Goal: Information Seeking & Learning: Learn about a topic

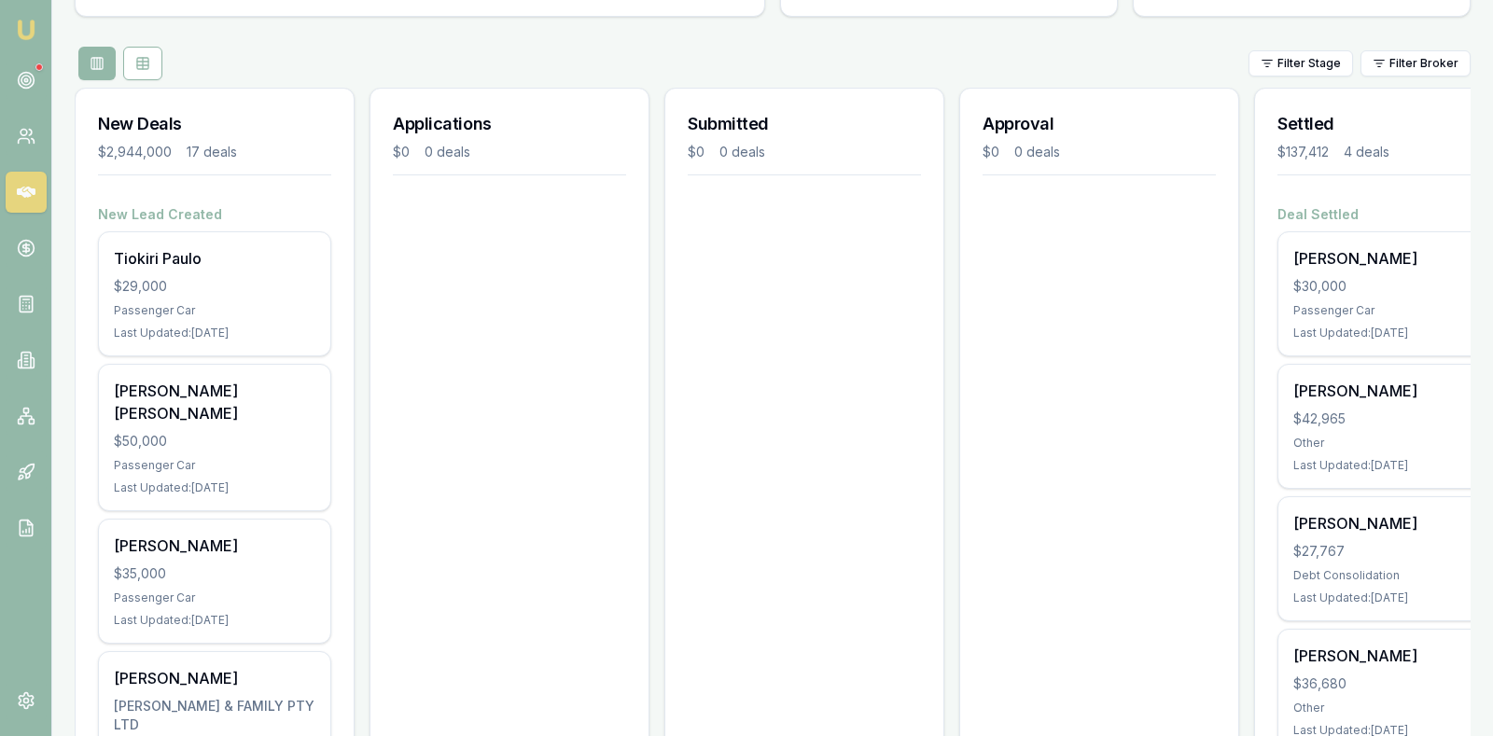
scroll to position [233, 0]
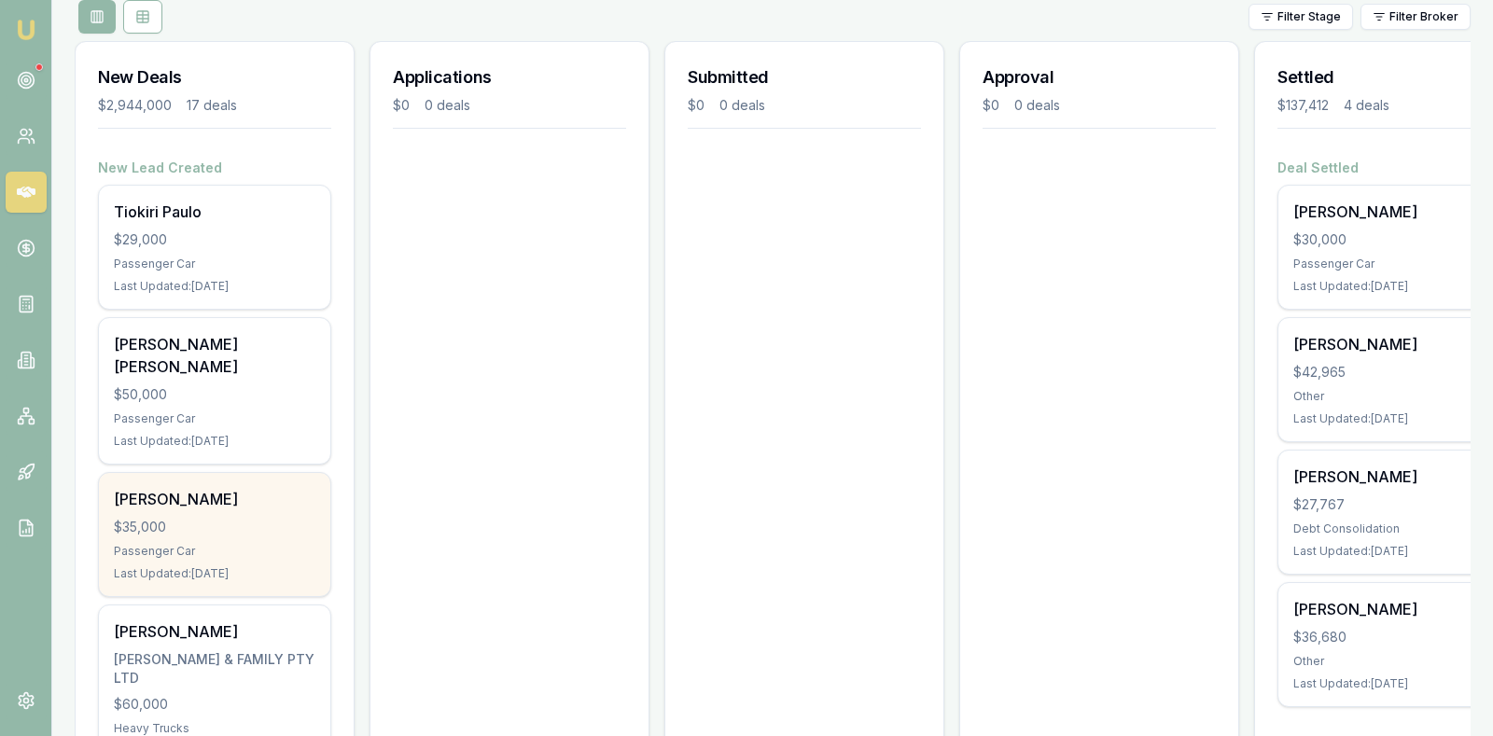
click at [208, 518] on div "$35,000" at bounding box center [215, 527] width 202 height 19
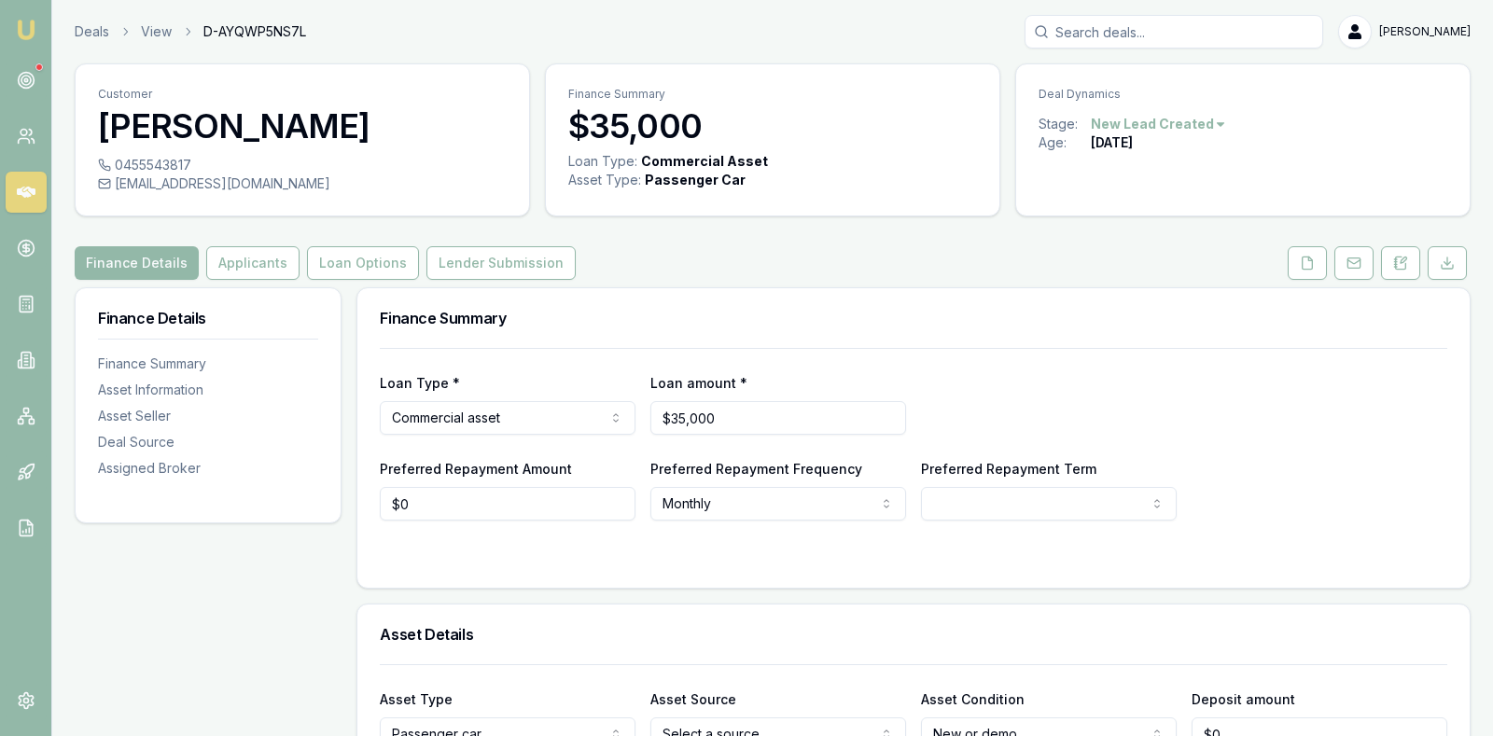
click at [886, 276] on div "Finance Details Applicants Loan Options Lender Submission" at bounding box center [773, 263] width 1396 height 34
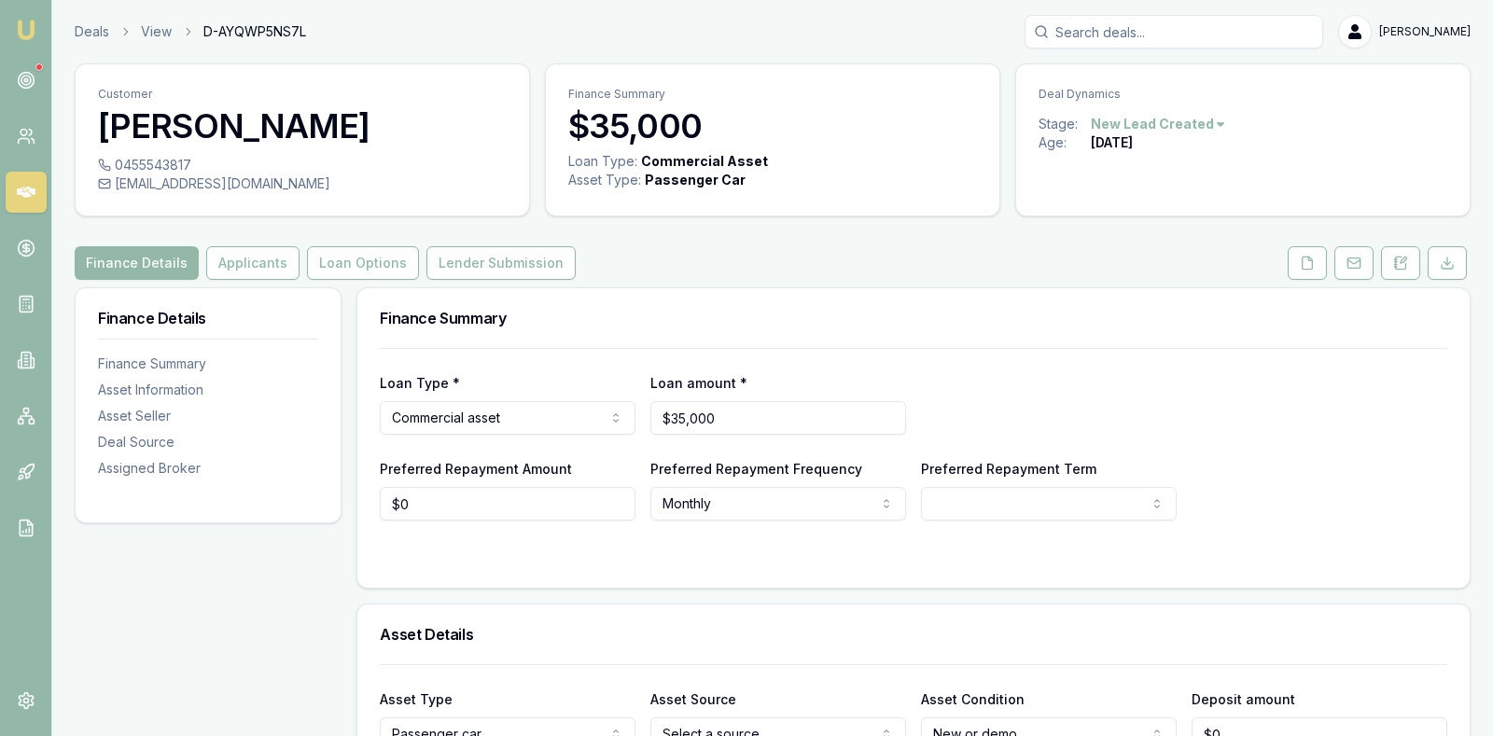
click at [886, 276] on div "Finance Details Applicants Loan Options Lender Submission" at bounding box center [773, 263] width 1396 height 34
click at [31, 77] on icon at bounding box center [26, 80] width 19 height 19
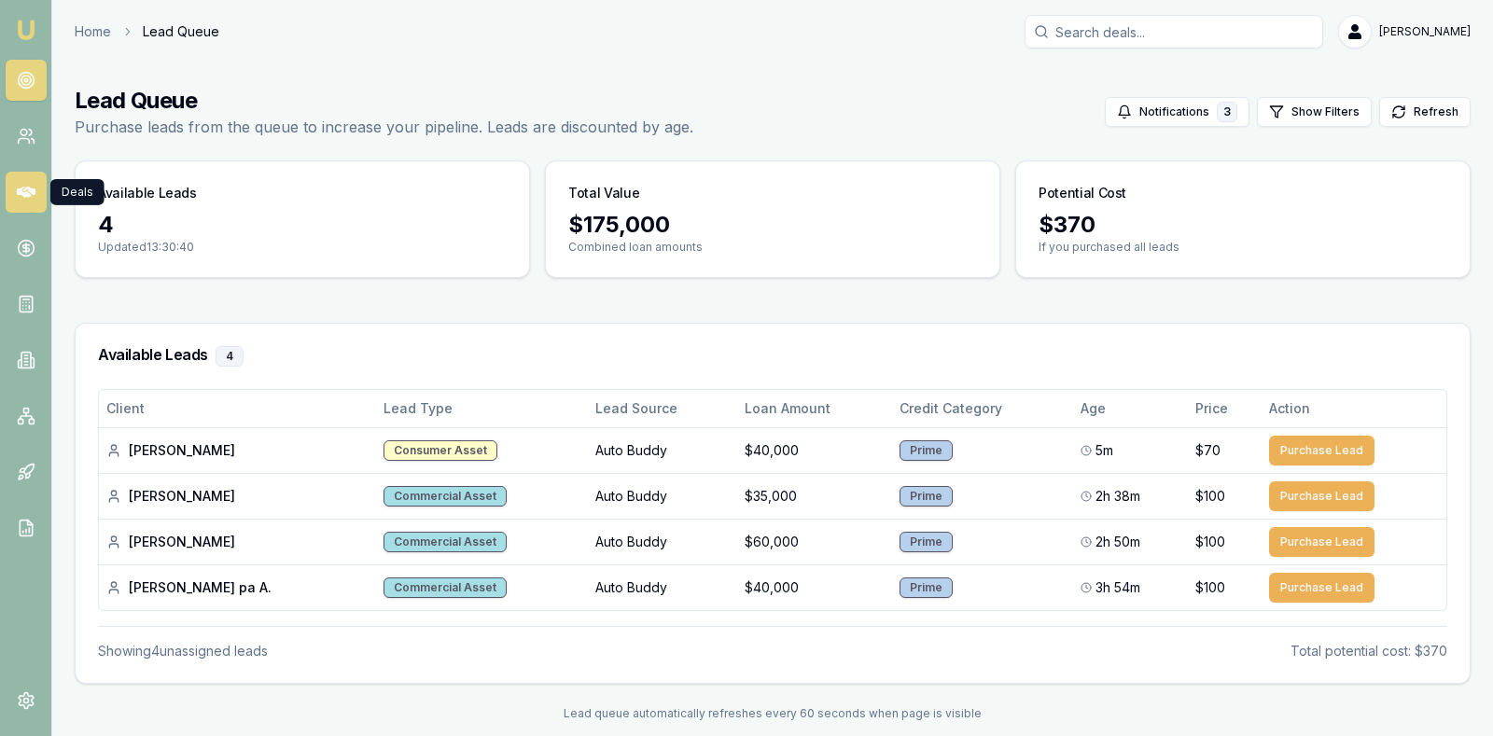
click at [29, 198] on icon at bounding box center [26, 192] width 19 height 19
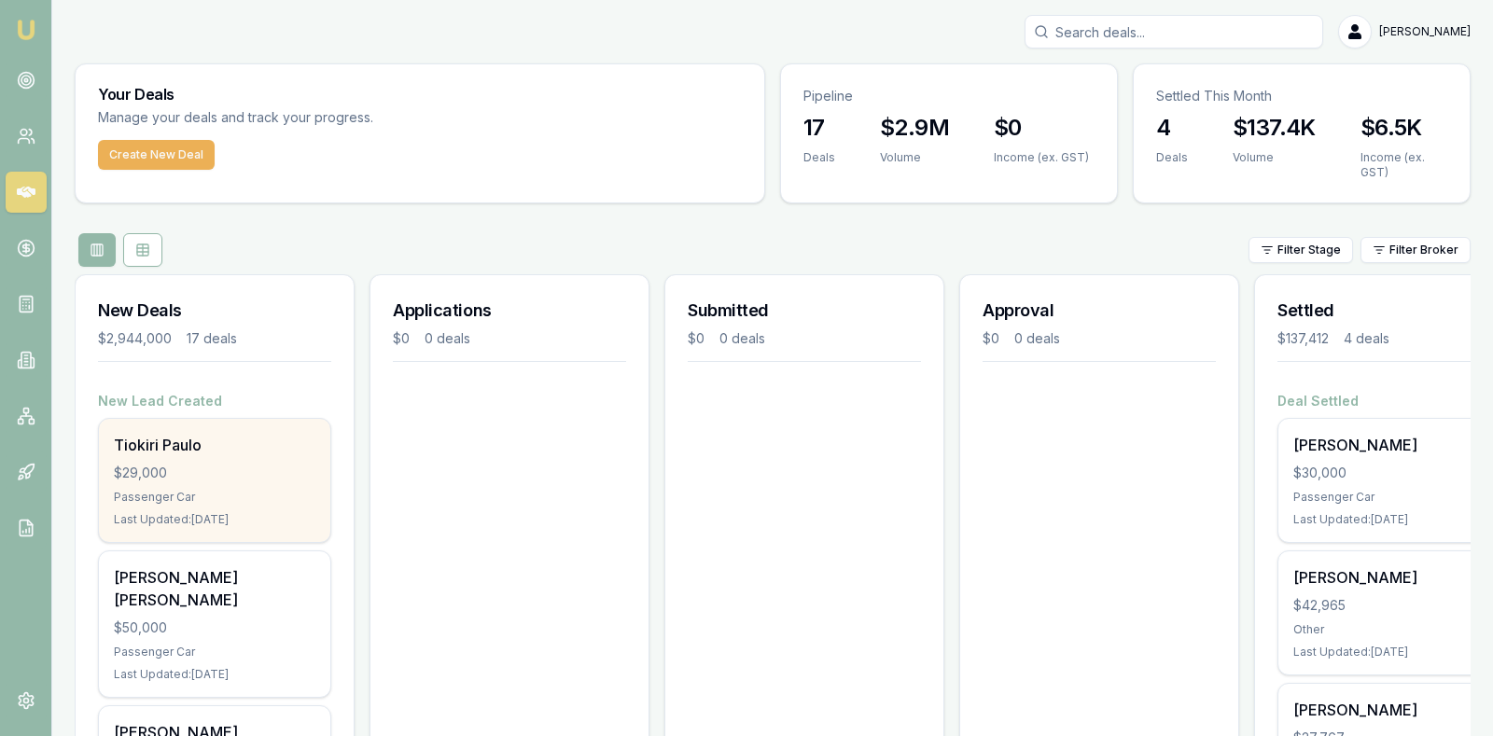
click at [197, 475] on div "$29,000" at bounding box center [215, 473] width 202 height 19
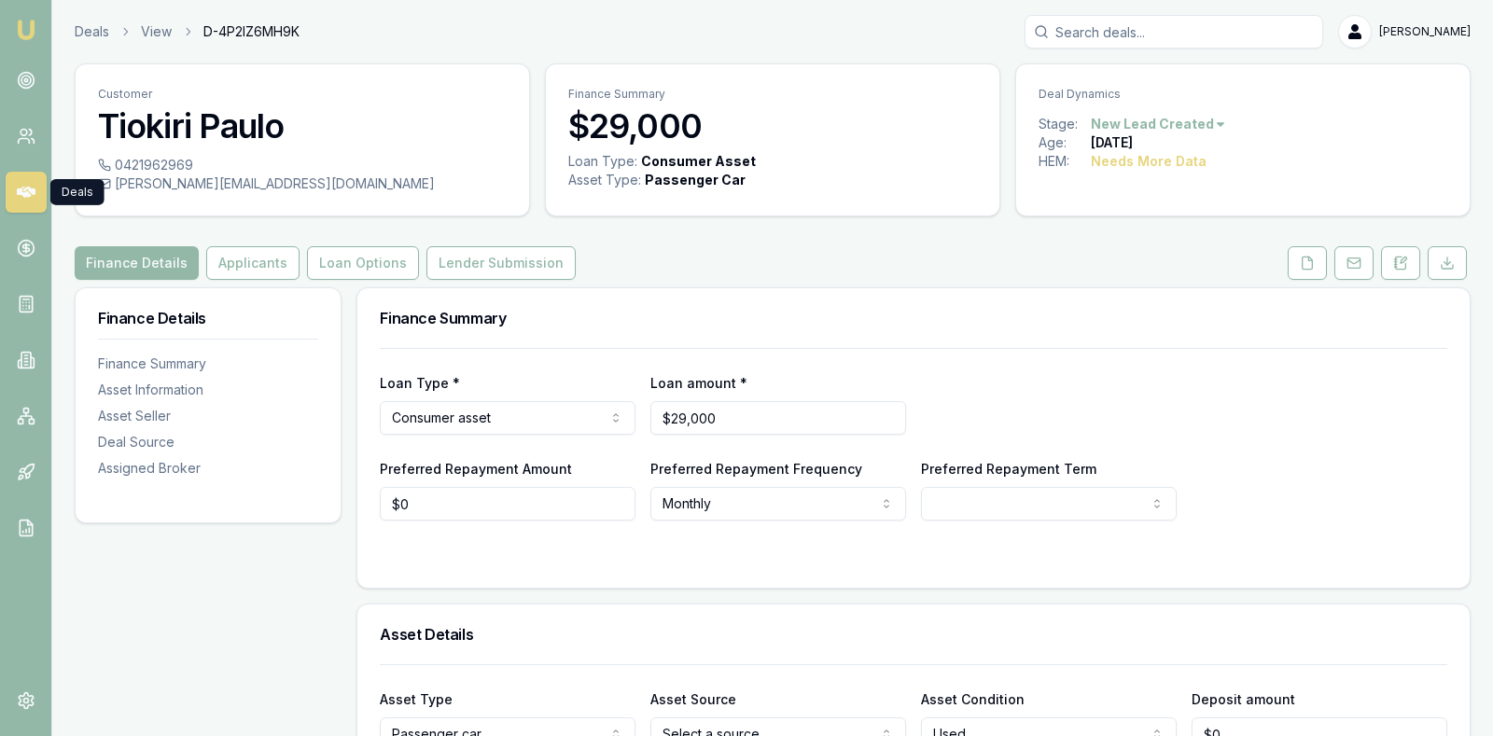
click at [23, 193] on icon at bounding box center [26, 192] width 19 height 11
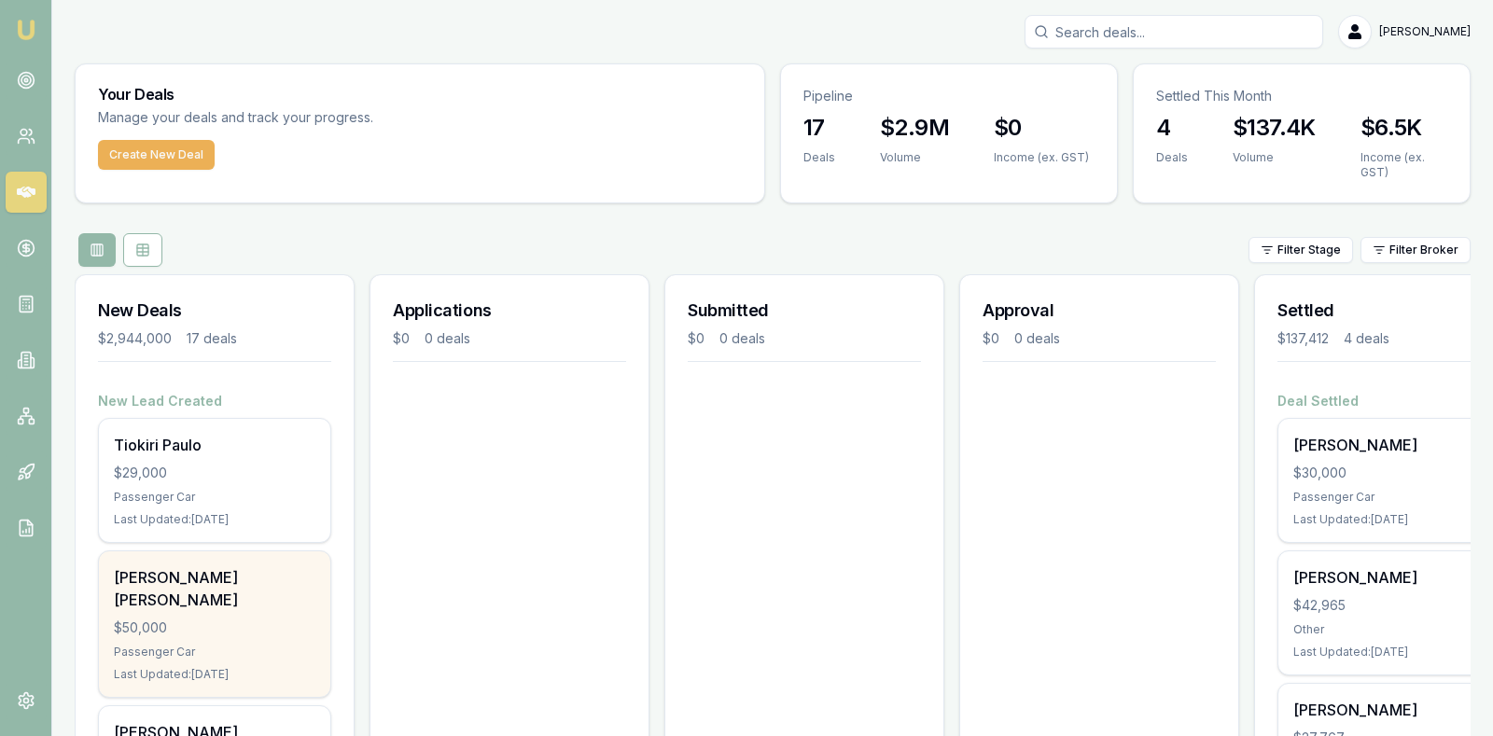
click at [238, 645] on div "Passenger Car" at bounding box center [215, 652] width 202 height 15
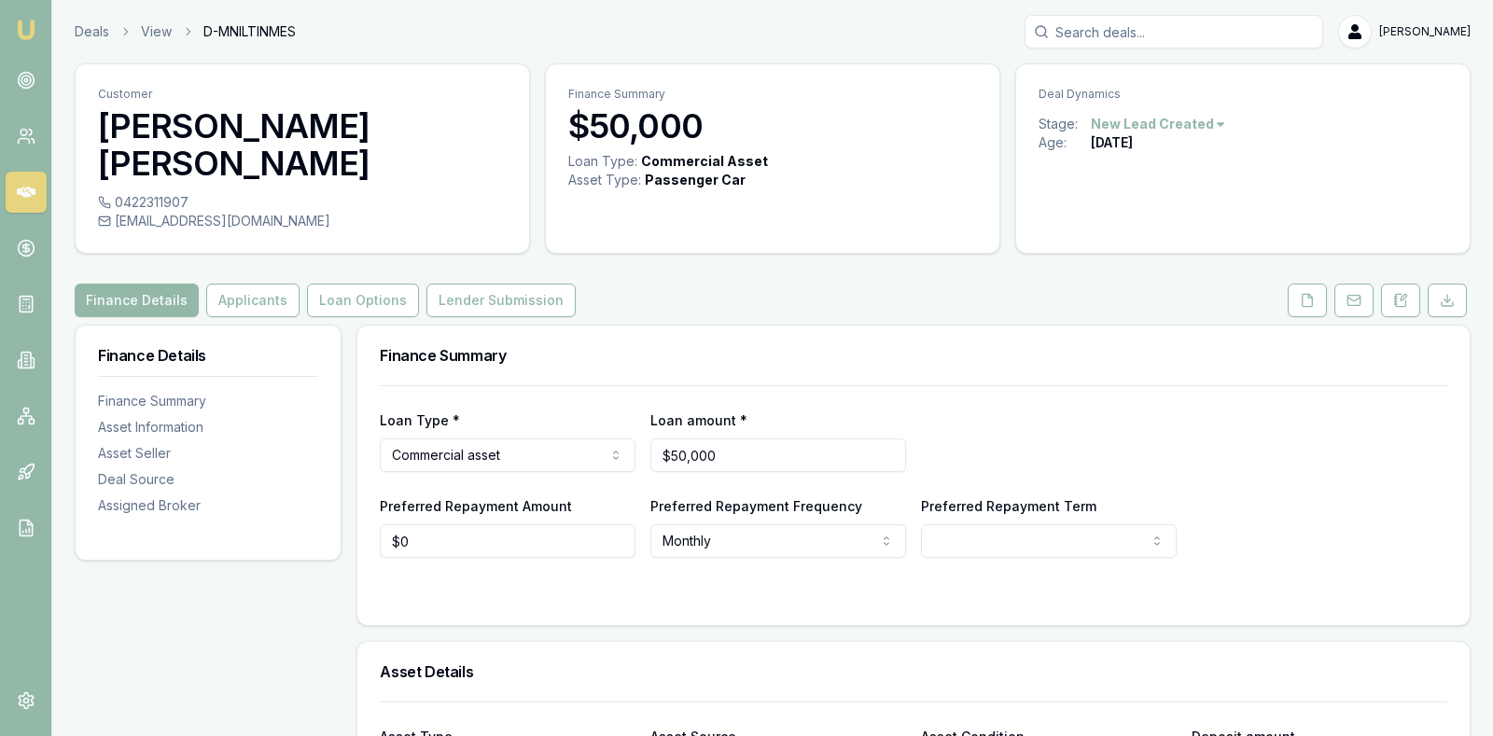
click at [23, 188] on icon at bounding box center [26, 192] width 19 height 19
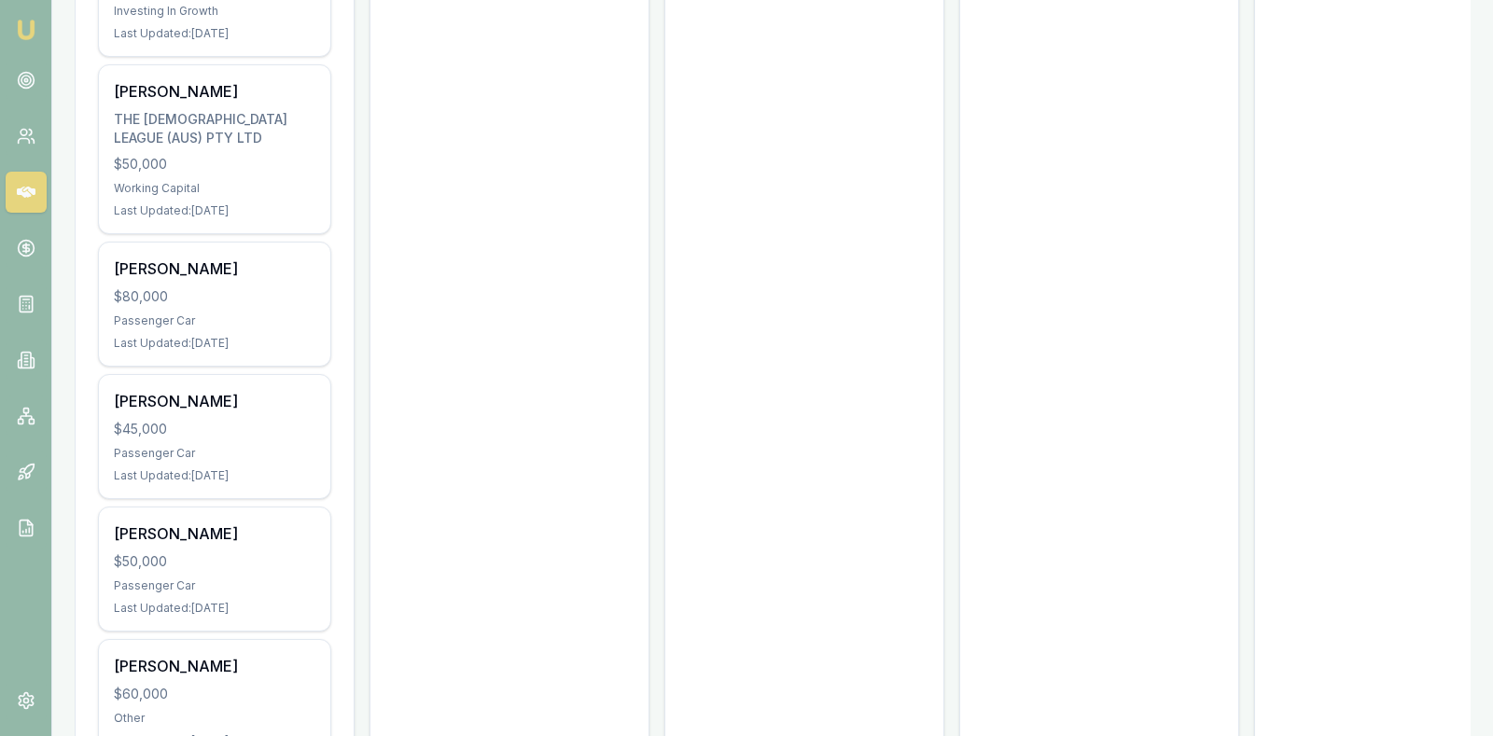
scroll to position [2220, 0]
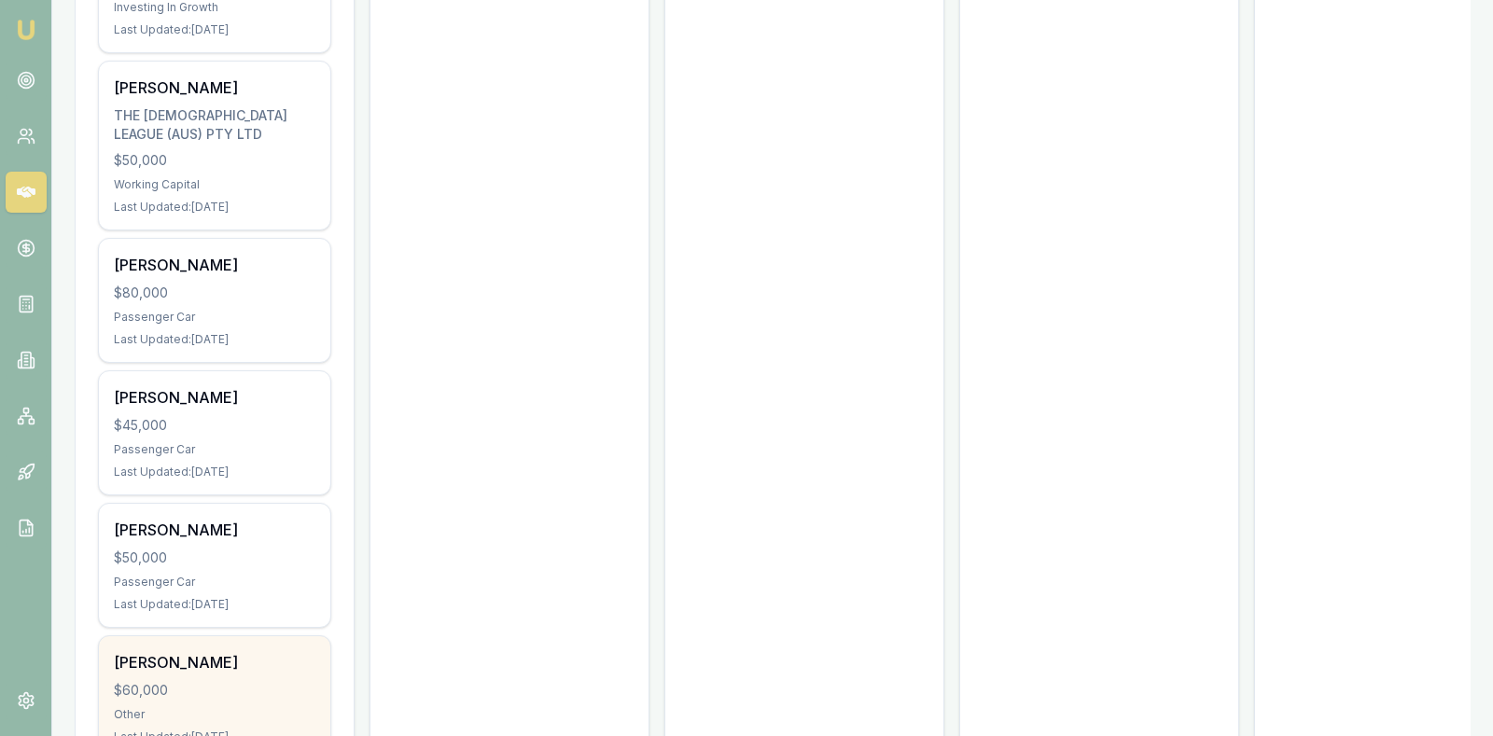
click at [253, 707] on div "Other" at bounding box center [215, 714] width 202 height 15
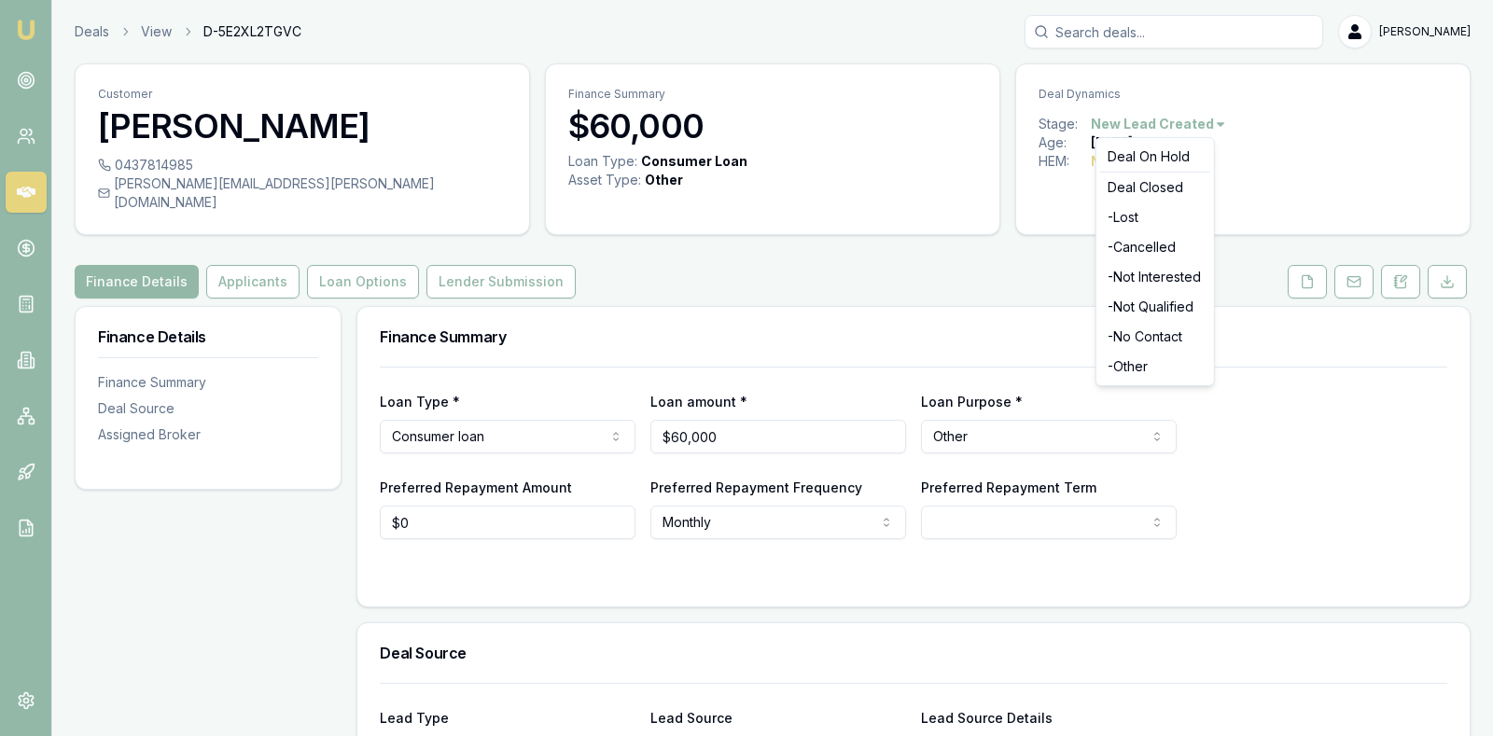
click at [1208, 124] on html "Emu Broker Deals View D-5E2XL2TGVC [PERSON_NAME] Toggle Menu Customer [PERSON_N…" at bounding box center [746, 368] width 1493 height 736
click at [1167, 277] on div "- Not Interested" at bounding box center [1155, 277] width 110 height 30
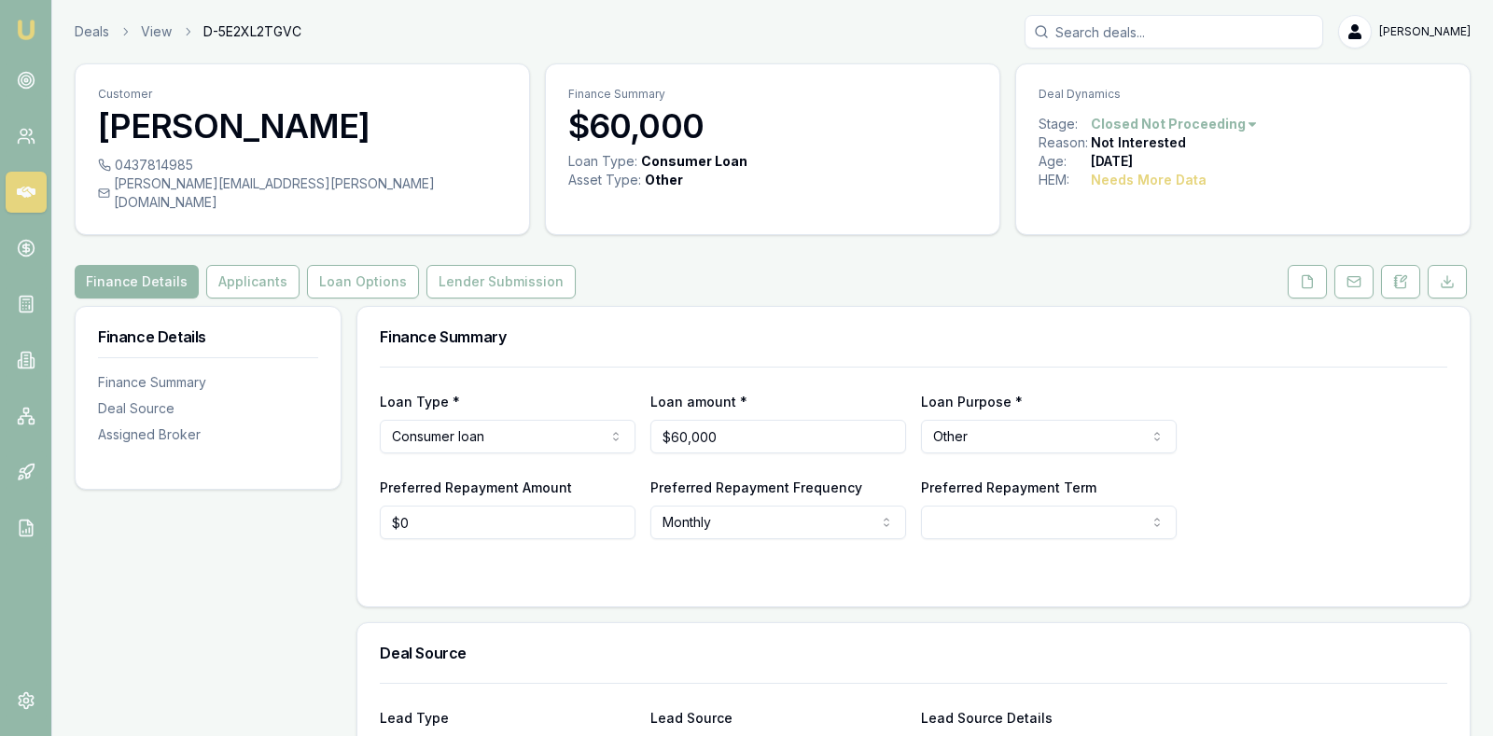
click at [21, 185] on icon at bounding box center [26, 192] width 19 height 19
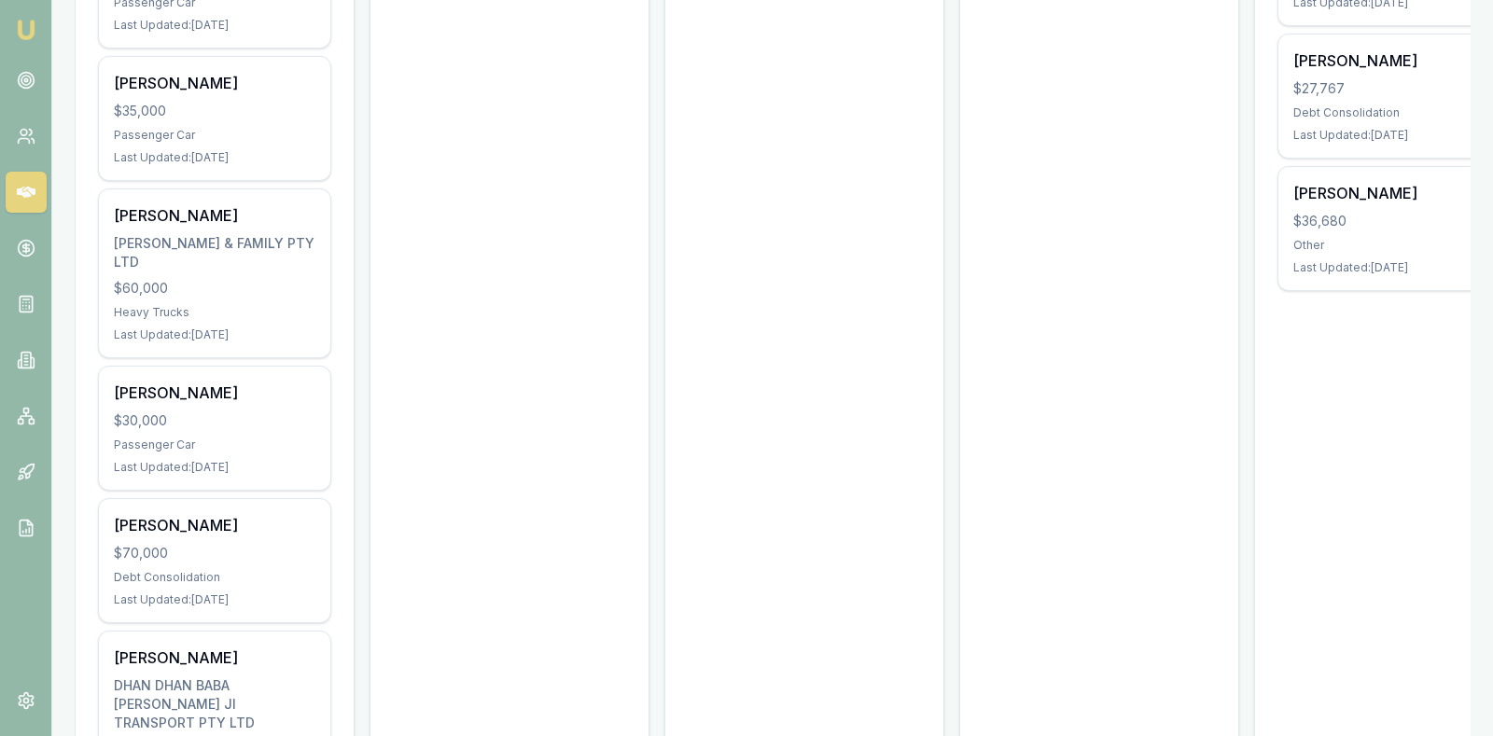
scroll to position [653, 0]
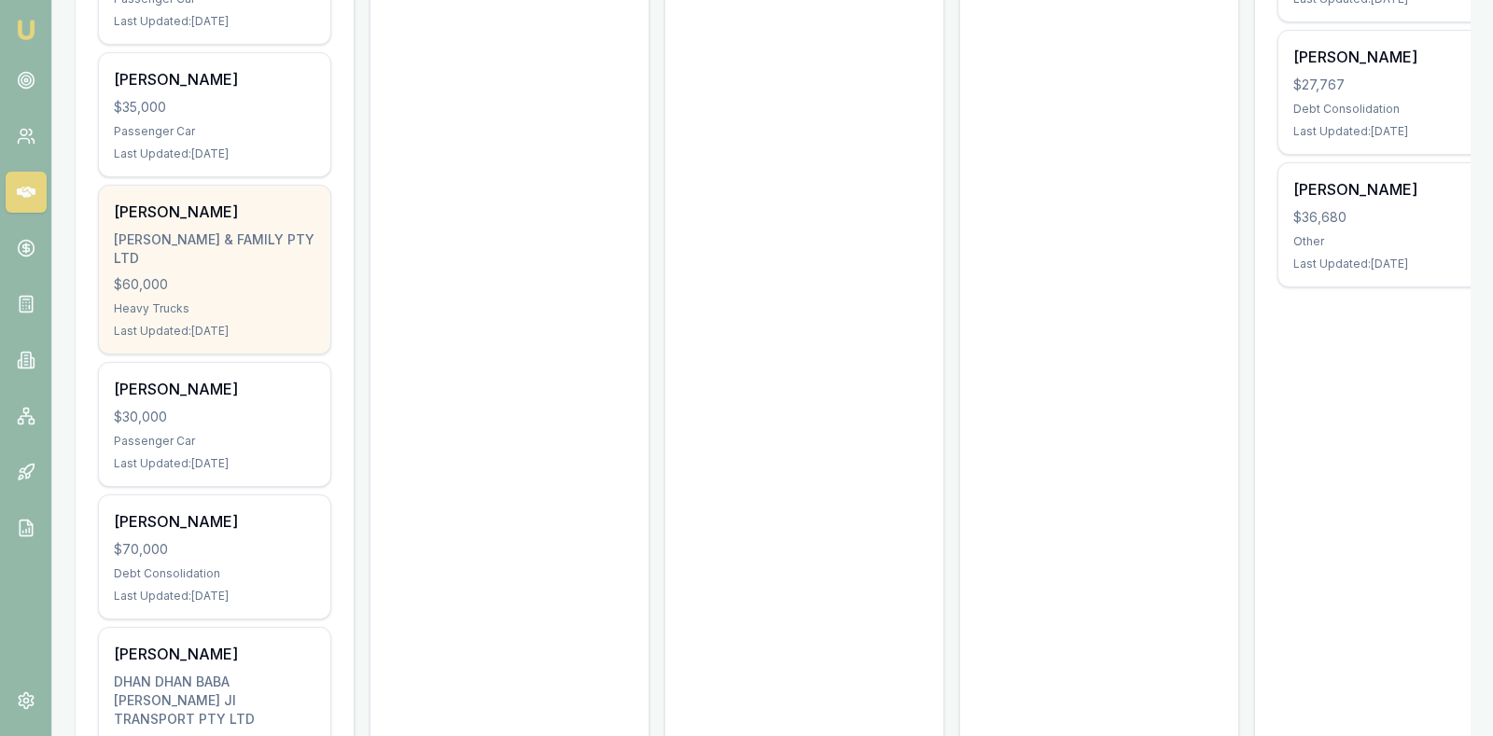
click at [225, 275] on div "$60,000" at bounding box center [215, 284] width 202 height 19
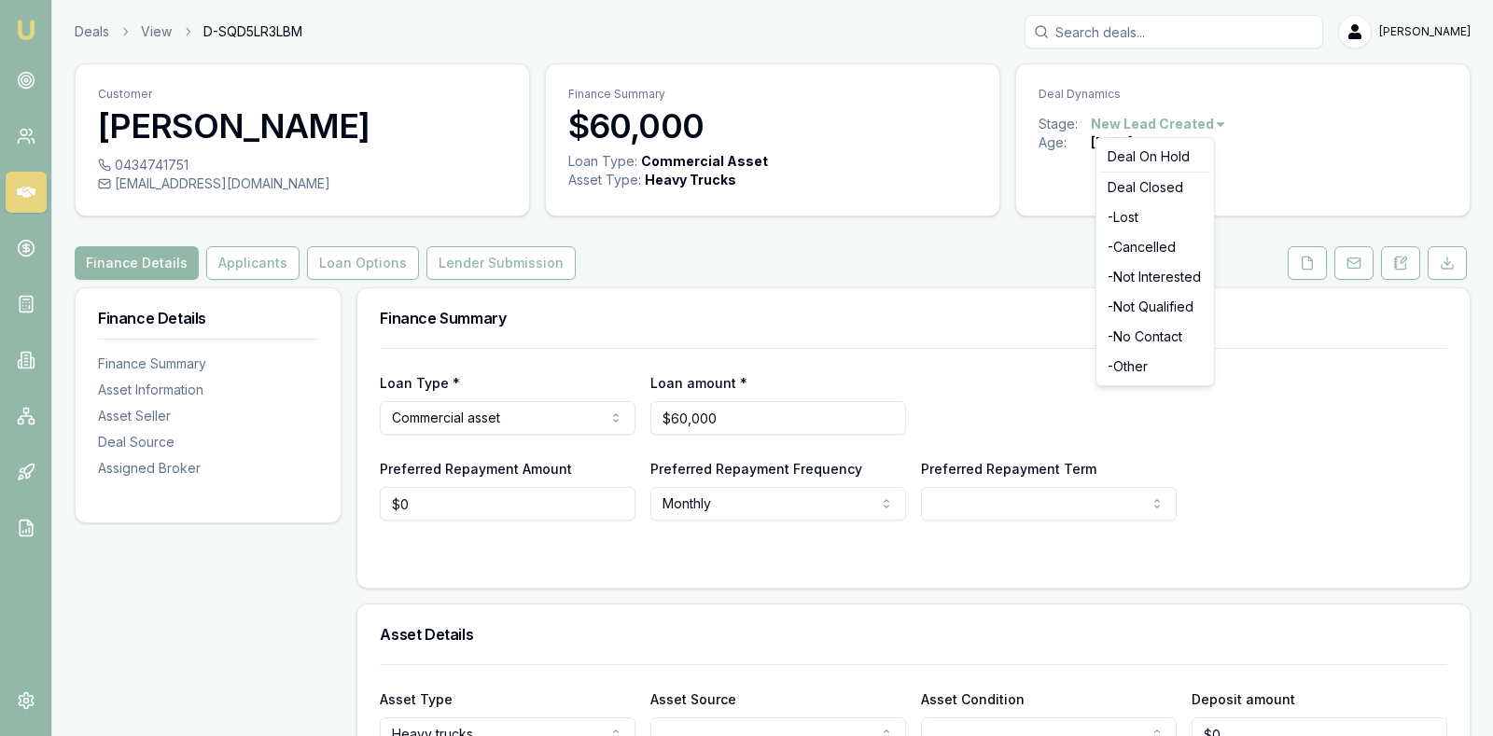
click at [1207, 120] on html "Emu Broker Deals View D-SQD5LR3LBM [PERSON_NAME] Toggle Menu Customer [PERSON_N…" at bounding box center [746, 368] width 1493 height 736
click at [1163, 274] on div "- Not Interested" at bounding box center [1155, 277] width 110 height 30
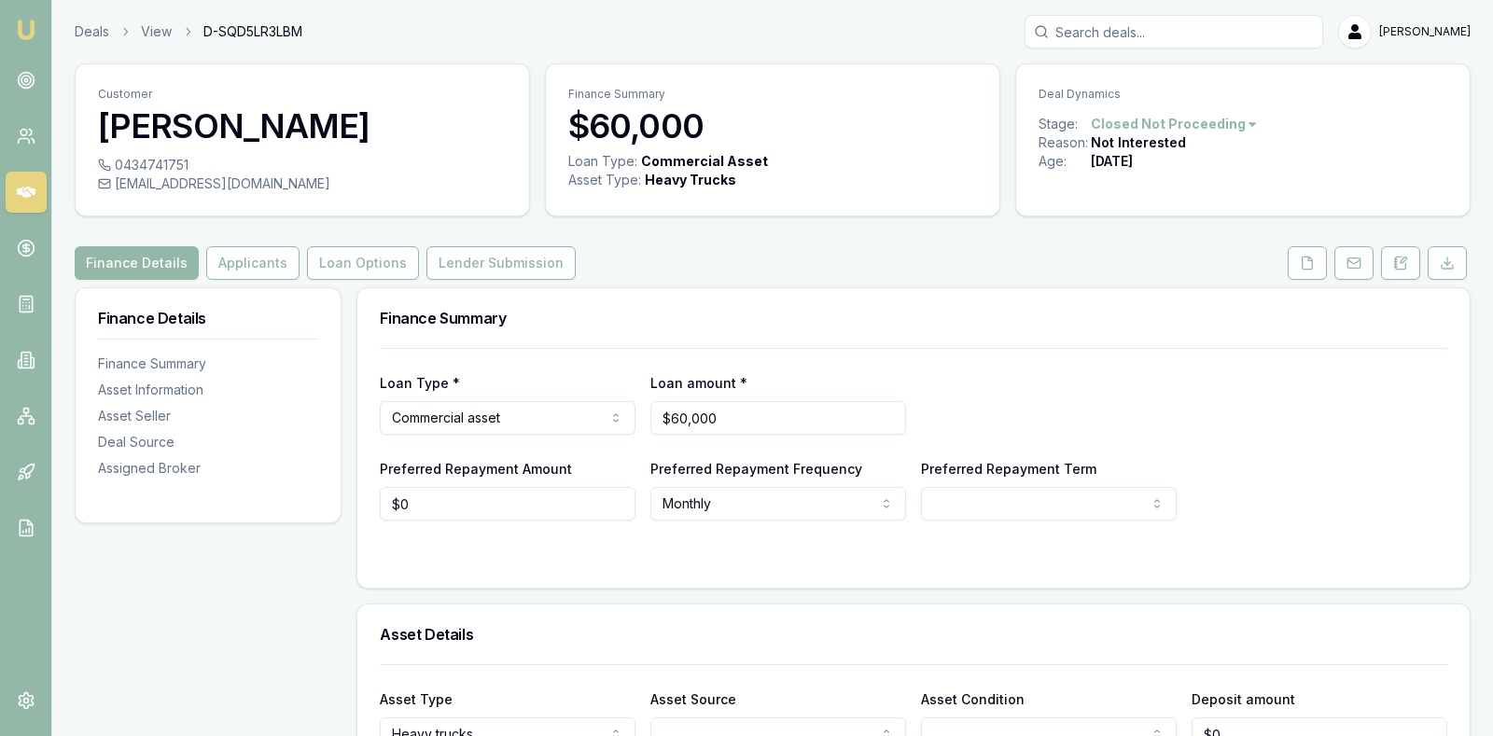
click at [24, 185] on icon at bounding box center [26, 192] width 19 height 19
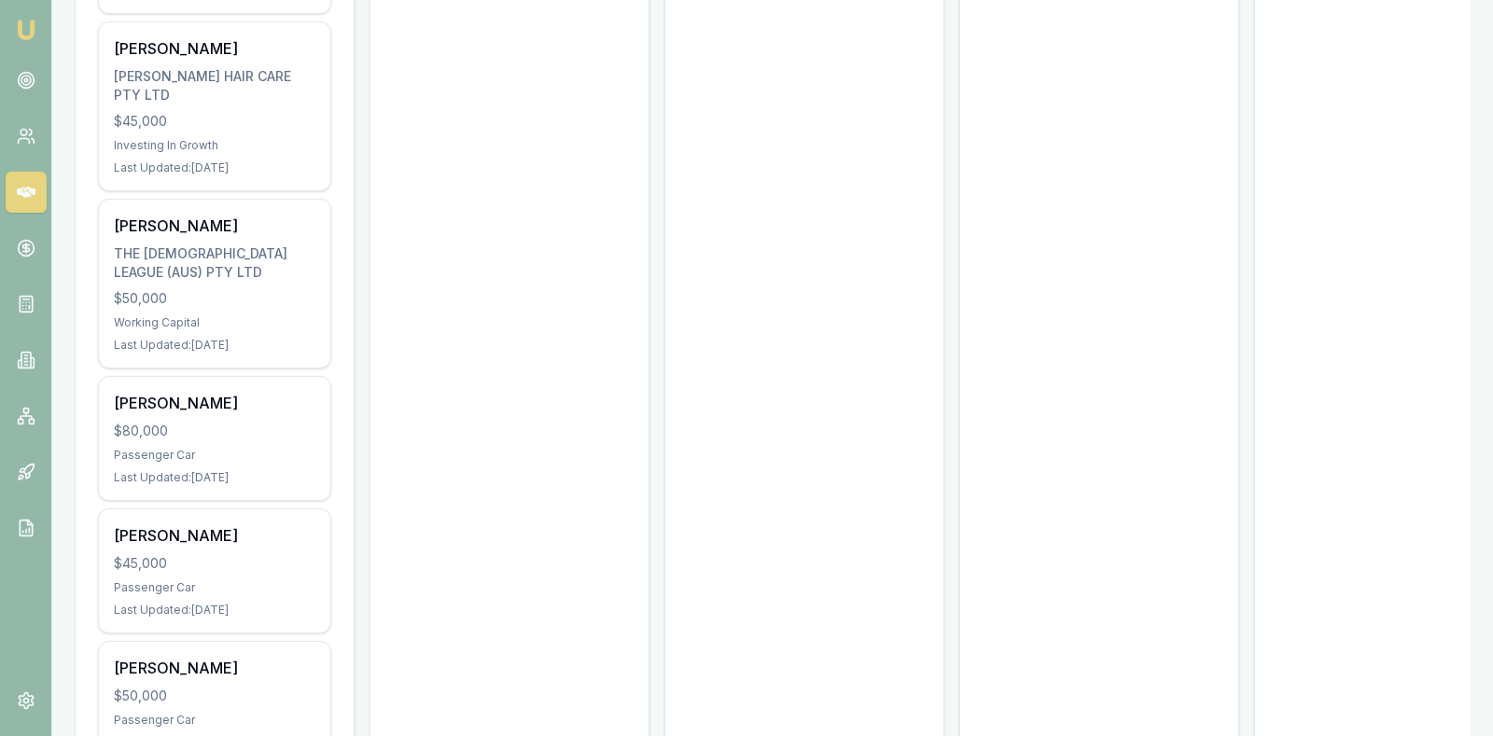
scroll to position [1930, 0]
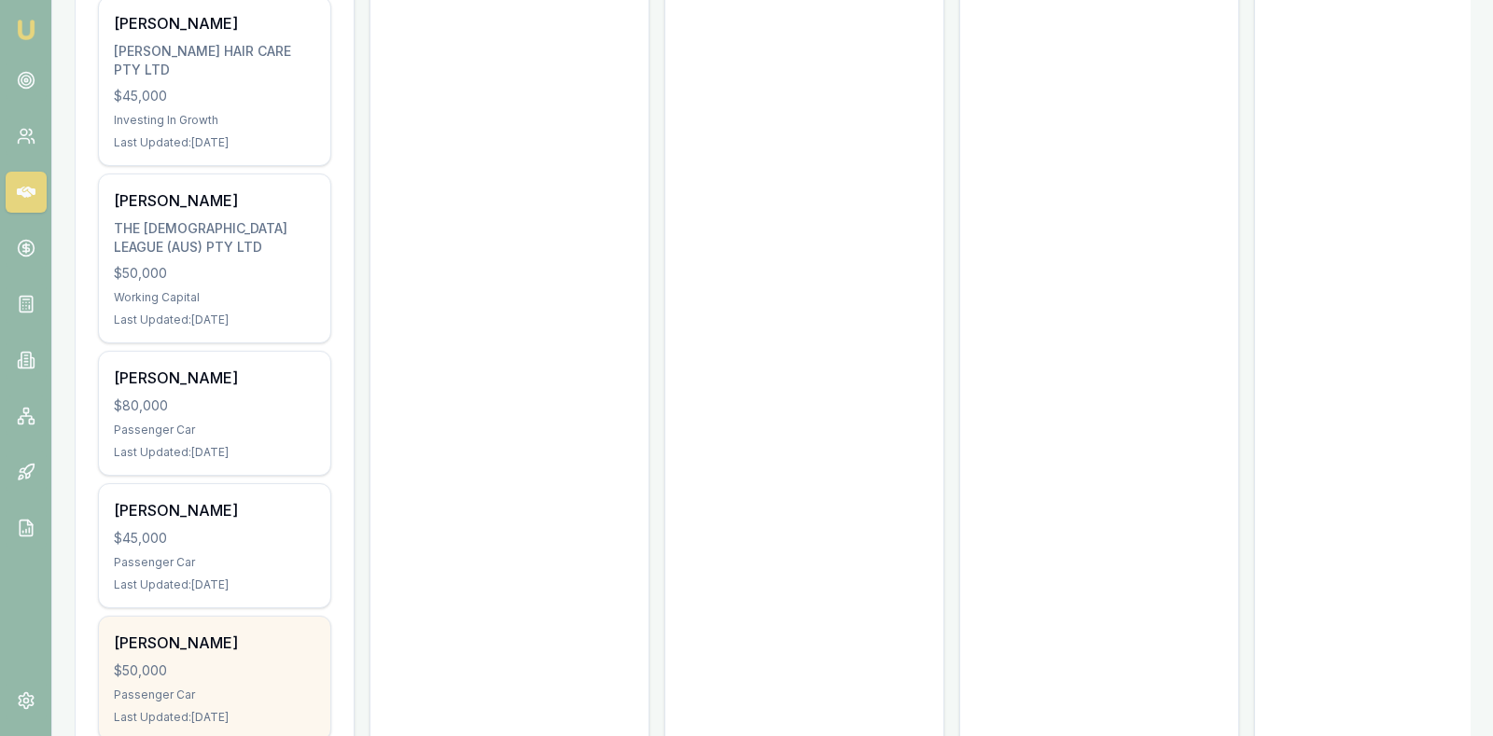
click at [208, 688] on div "Passenger Car" at bounding box center [215, 695] width 202 height 15
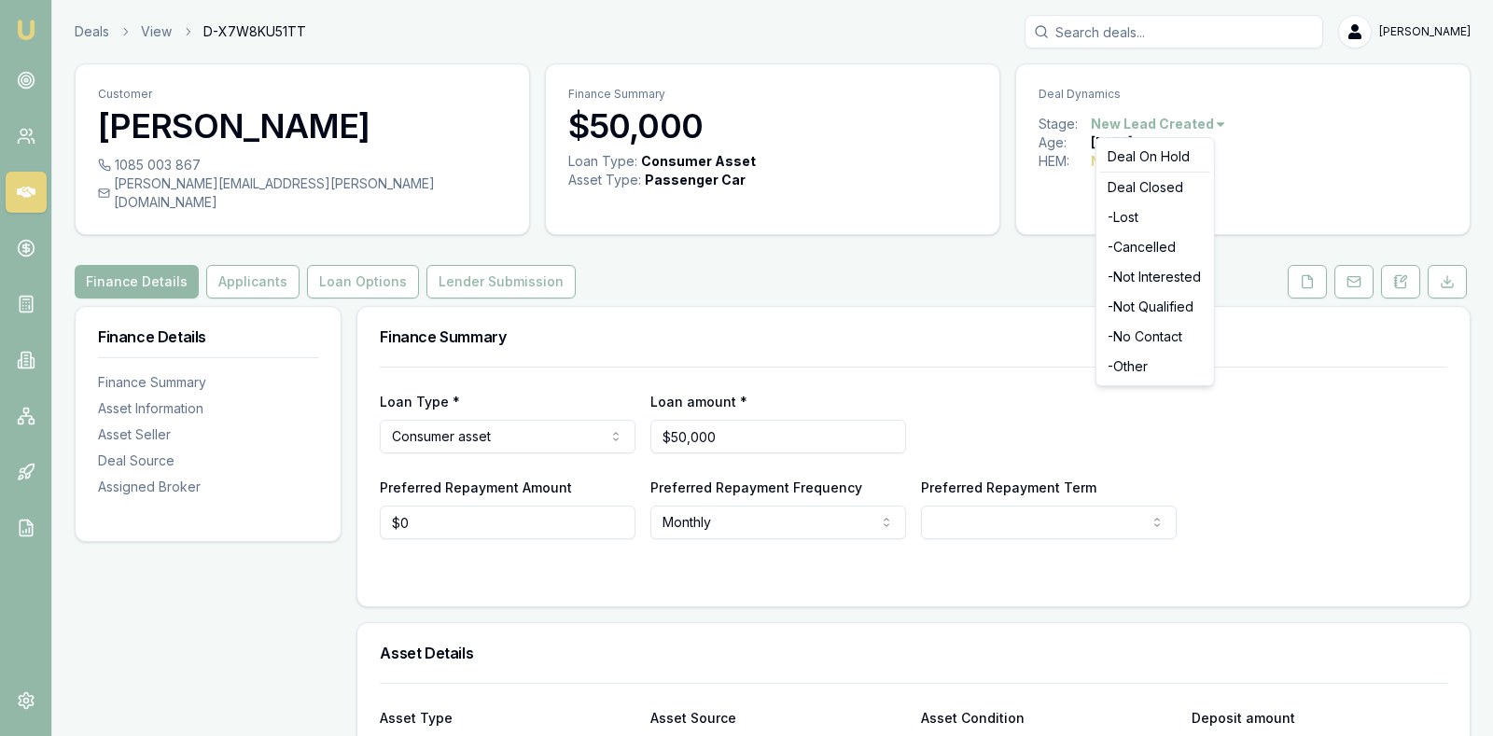
click at [1208, 121] on html "Emu Broker Deals View D-X7W8KU51TT [PERSON_NAME] Toggle Menu Customer [PERSON_N…" at bounding box center [746, 368] width 1493 height 736
click at [1153, 336] on div "- No Contact" at bounding box center [1155, 337] width 110 height 30
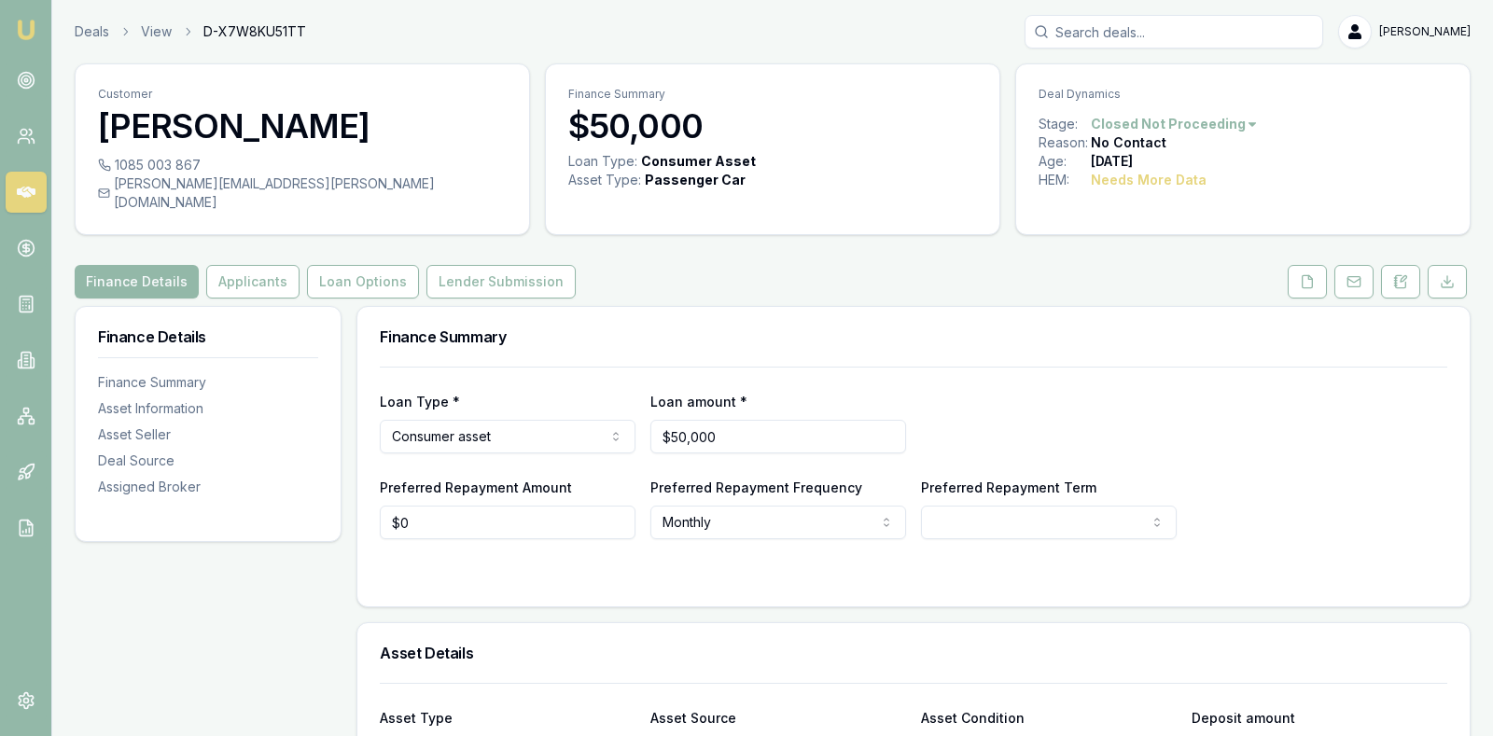
click at [1153, 336] on div "Finance Summary" at bounding box center [913, 337] width 1112 height 60
click at [29, 197] on icon at bounding box center [26, 192] width 19 height 19
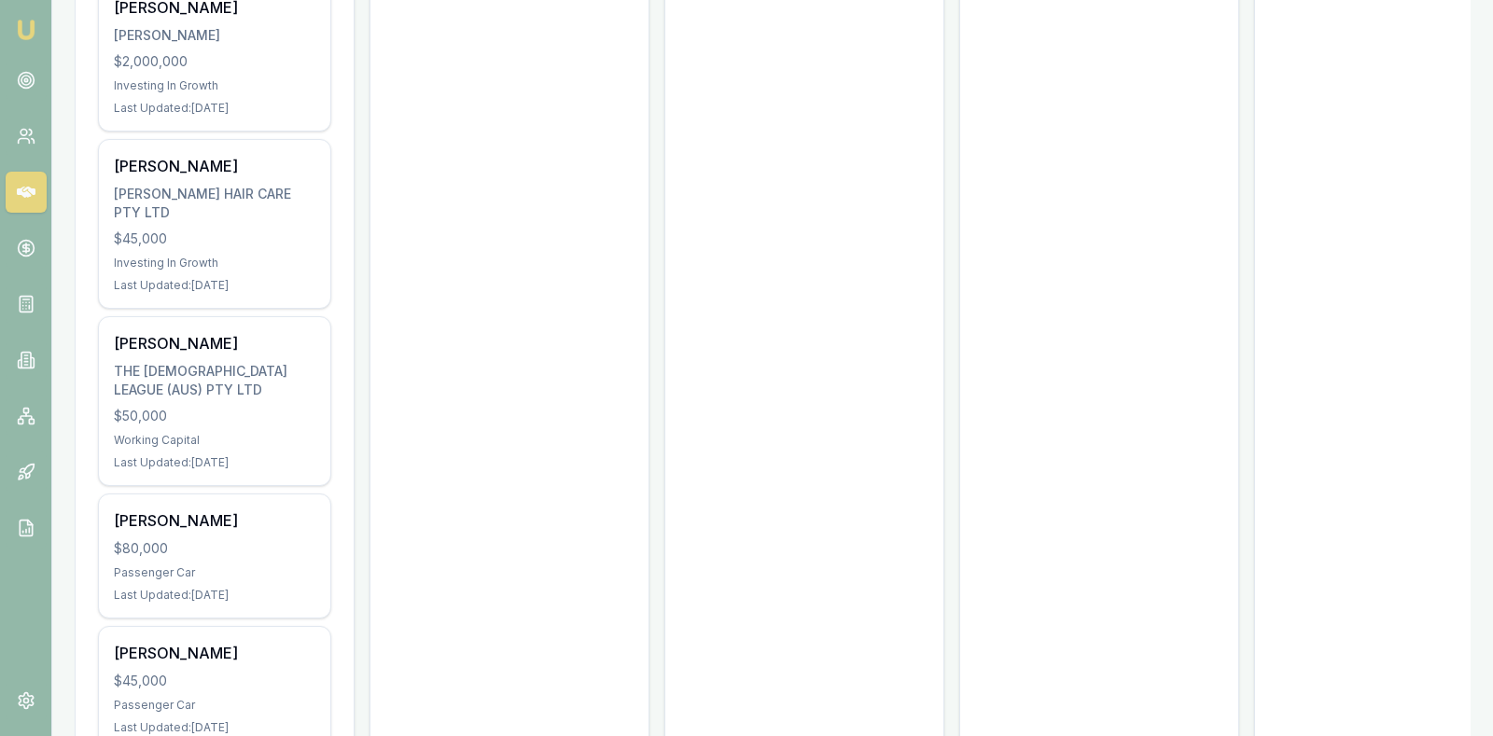
scroll to position [1798, 0]
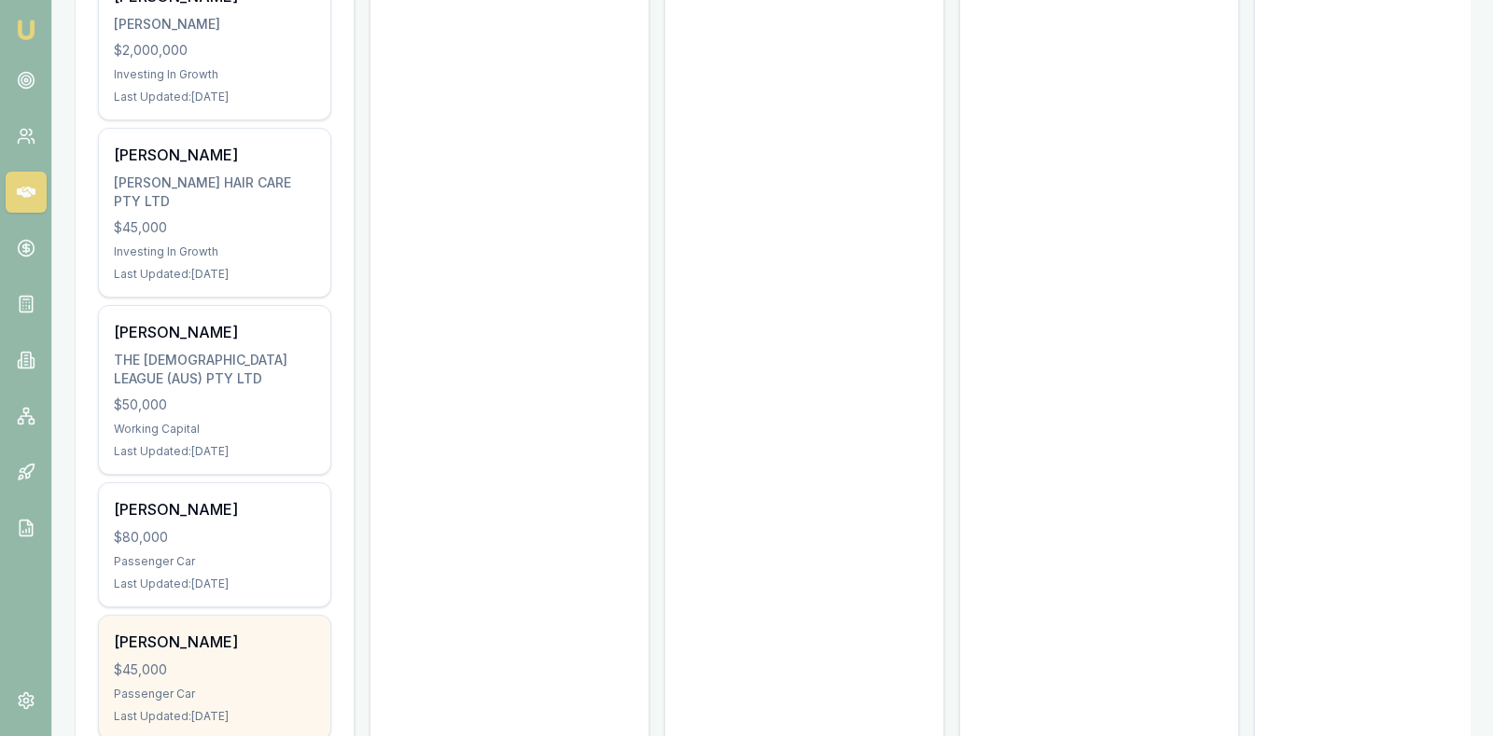
click at [287, 661] on div "$45,000" at bounding box center [215, 670] width 202 height 19
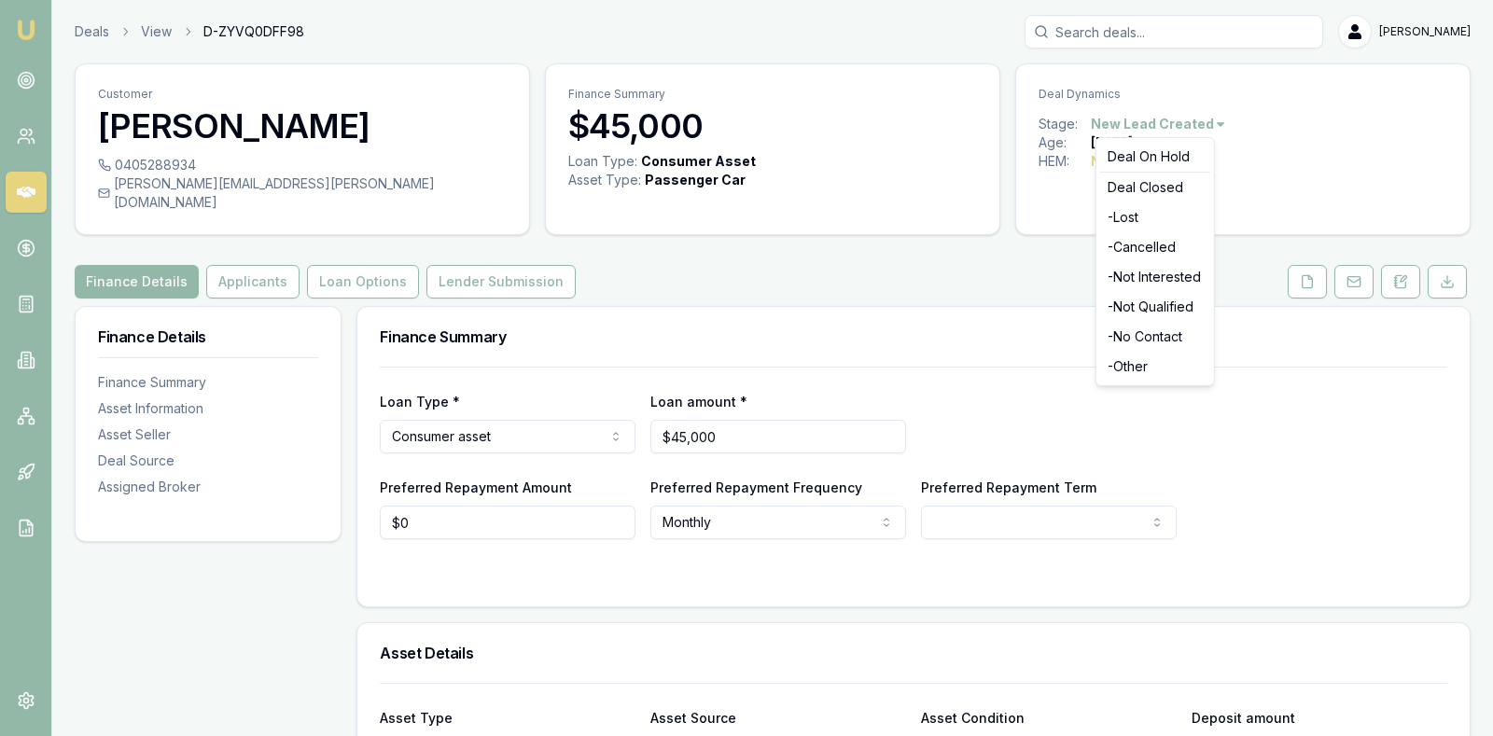
click at [1198, 120] on html "Emu Broker Deals View D-ZYVQ0DFF98 [PERSON_NAME] Toggle Menu Customer [PERSON_N…" at bounding box center [746, 368] width 1493 height 736
click at [1146, 267] on div "- Not Interested" at bounding box center [1155, 277] width 110 height 30
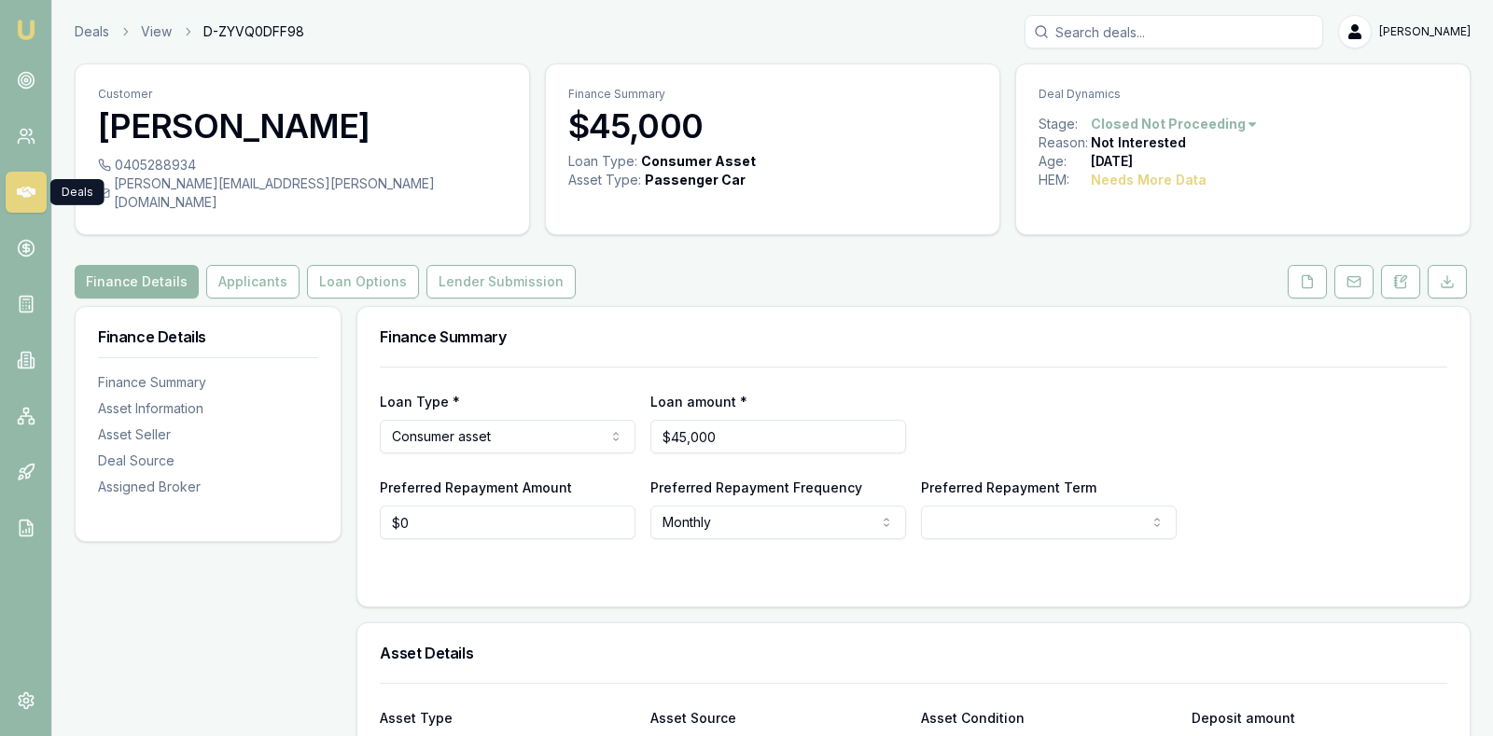
click at [28, 191] on icon at bounding box center [26, 192] width 19 height 19
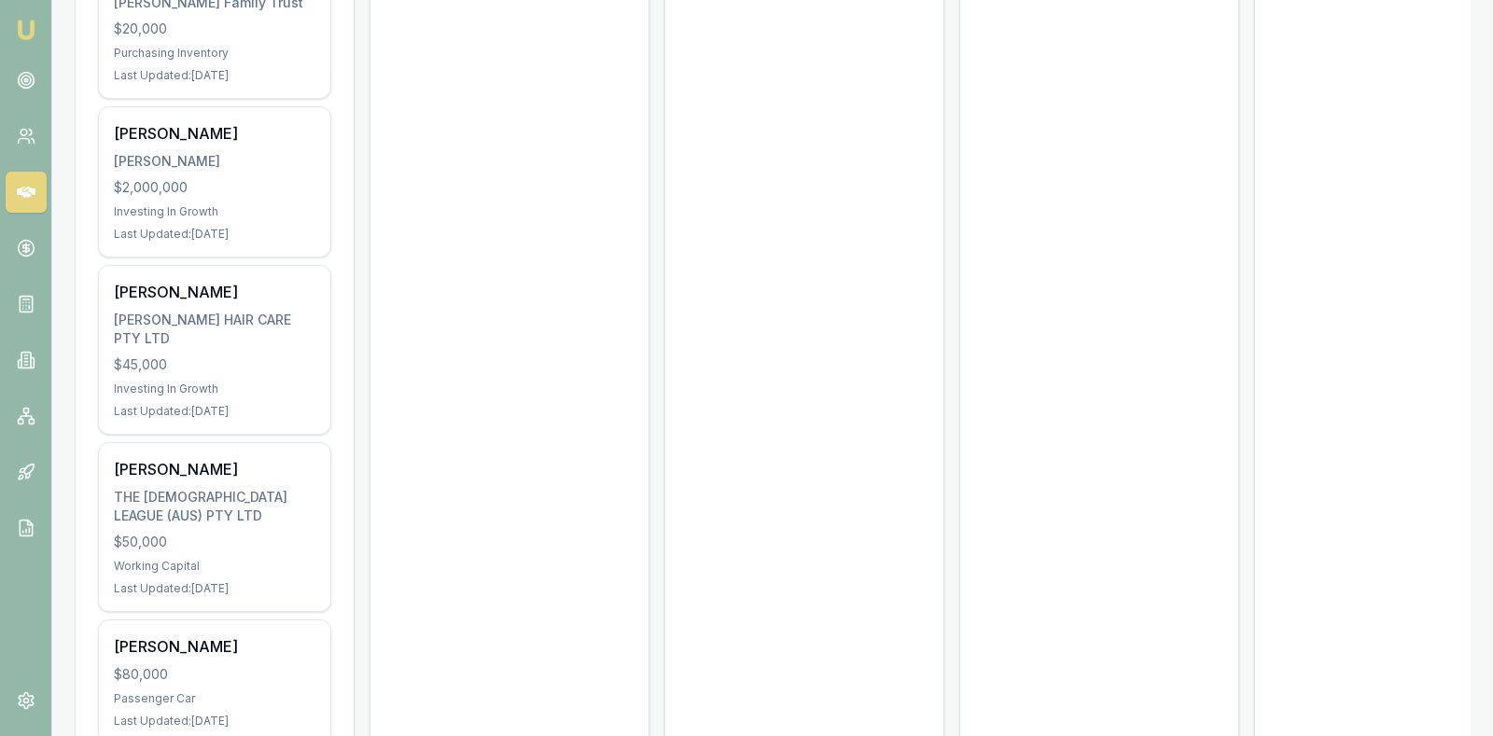
scroll to position [1667, 0]
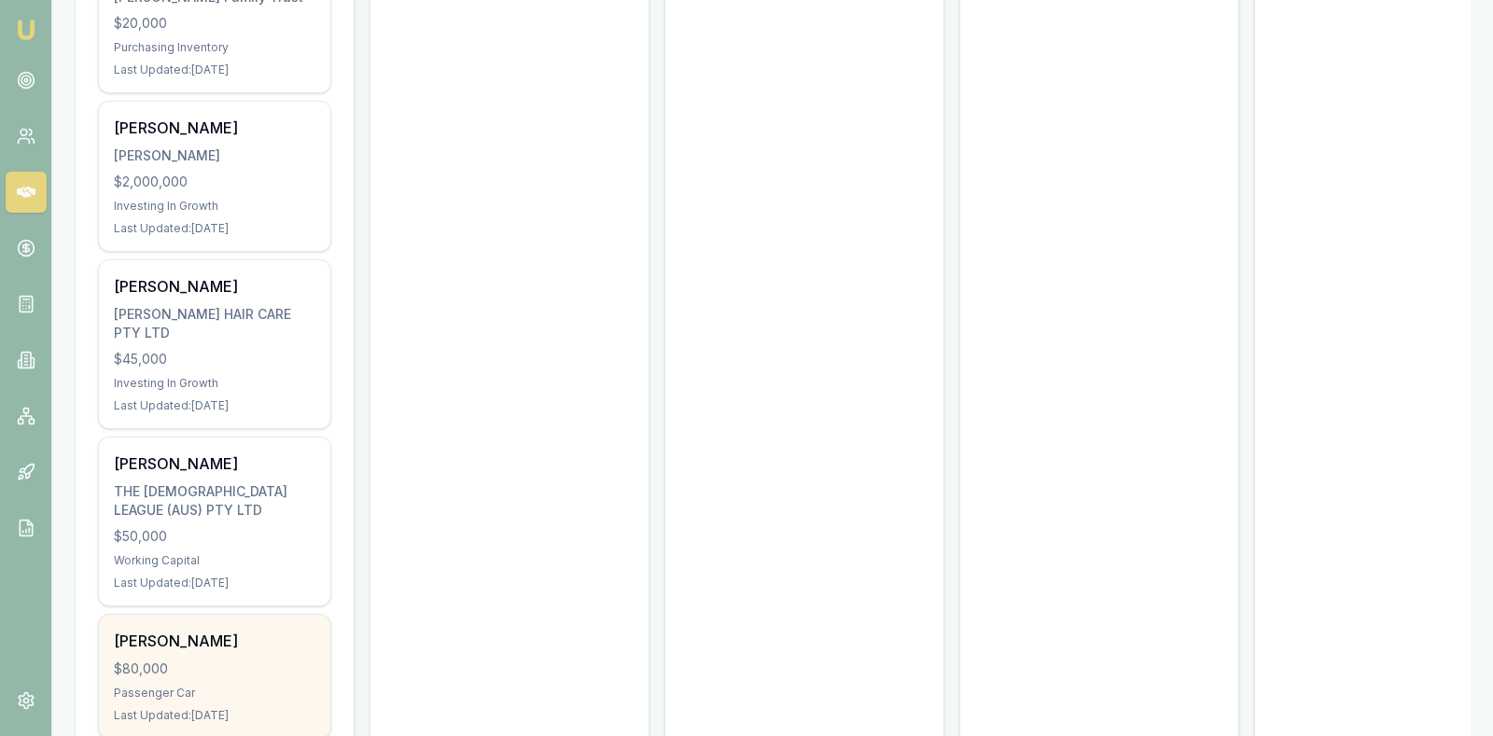
click at [232, 660] on div "$80,000" at bounding box center [215, 669] width 202 height 19
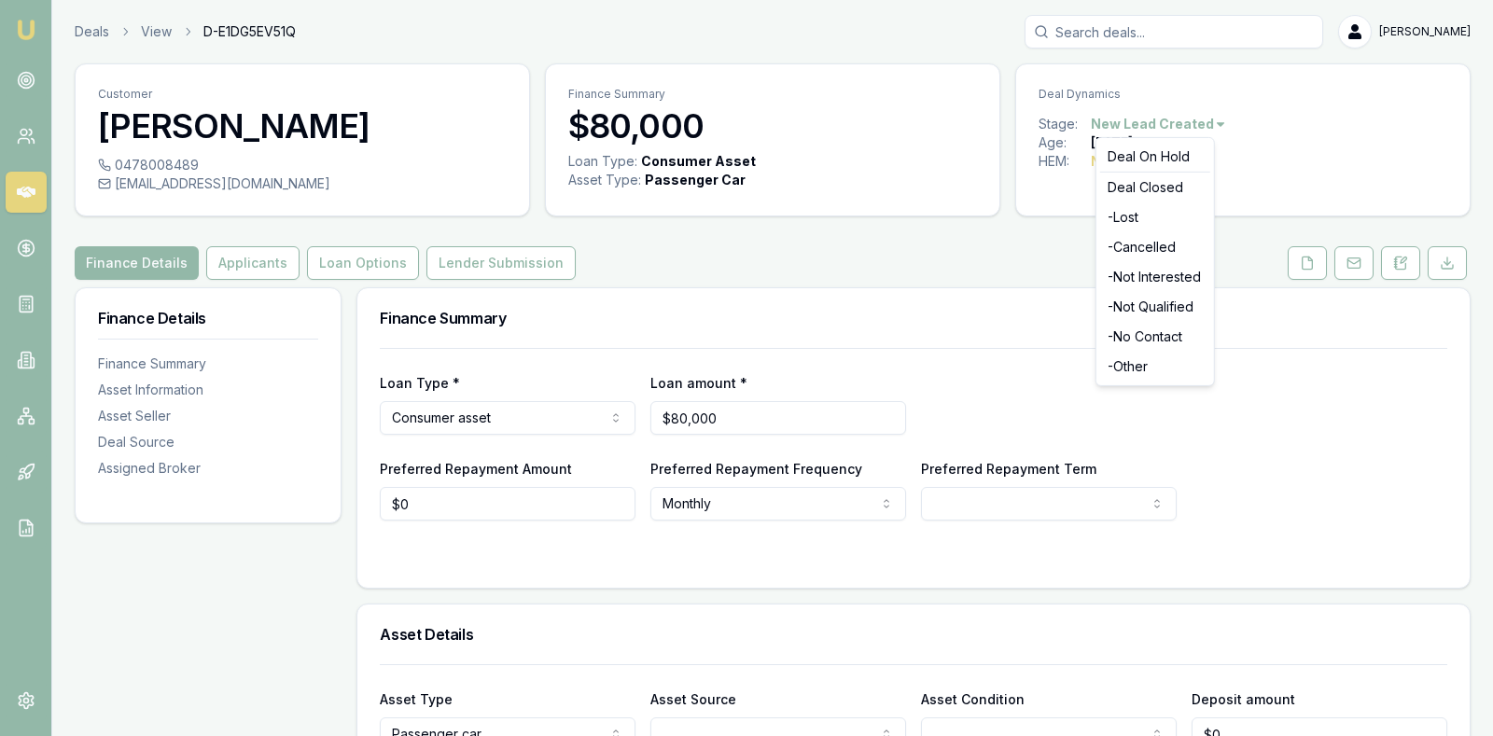
click at [1205, 123] on html "Emu Broker Deals View D-E1DG5EV51Q [PERSON_NAME] Toggle Menu Customer [PERSON_N…" at bounding box center [746, 368] width 1493 height 736
click at [1169, 277] on div "- Not Interested" at bounding box center [1155, 277] width 110 height 30
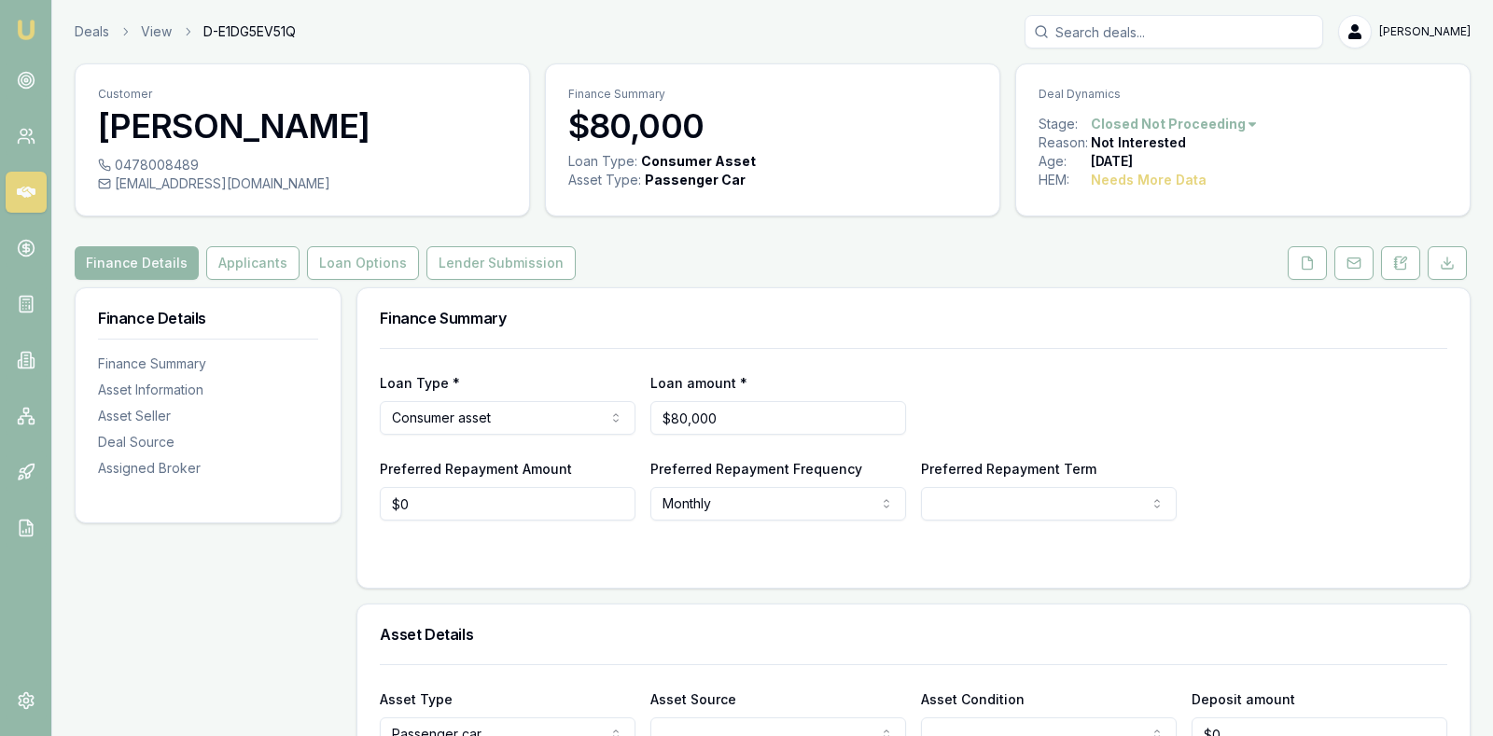
click at [27, 183] on icon at bounding box center [26, 192] width 19 height 19
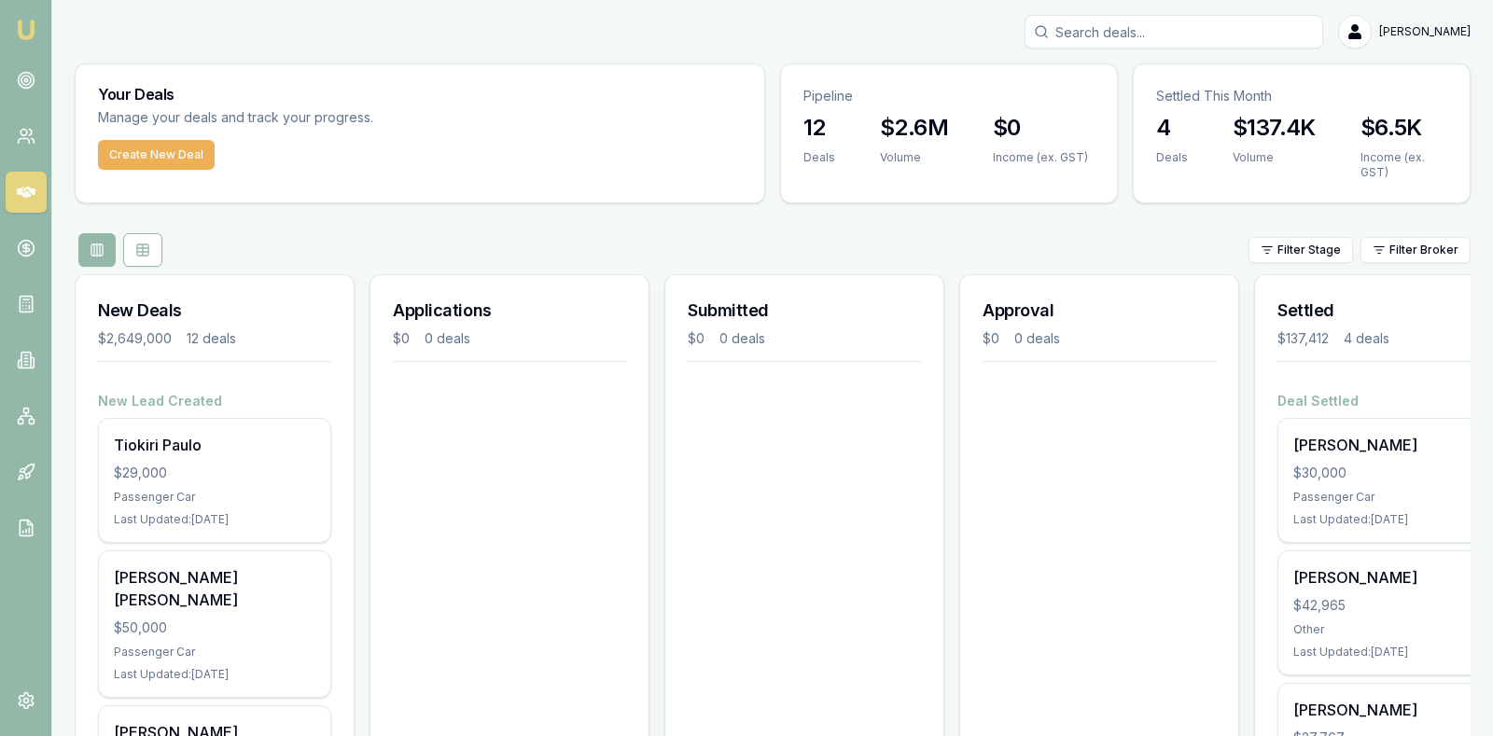
click at [529, 424] on div at bounding box center [509, 418] width 278 height 22
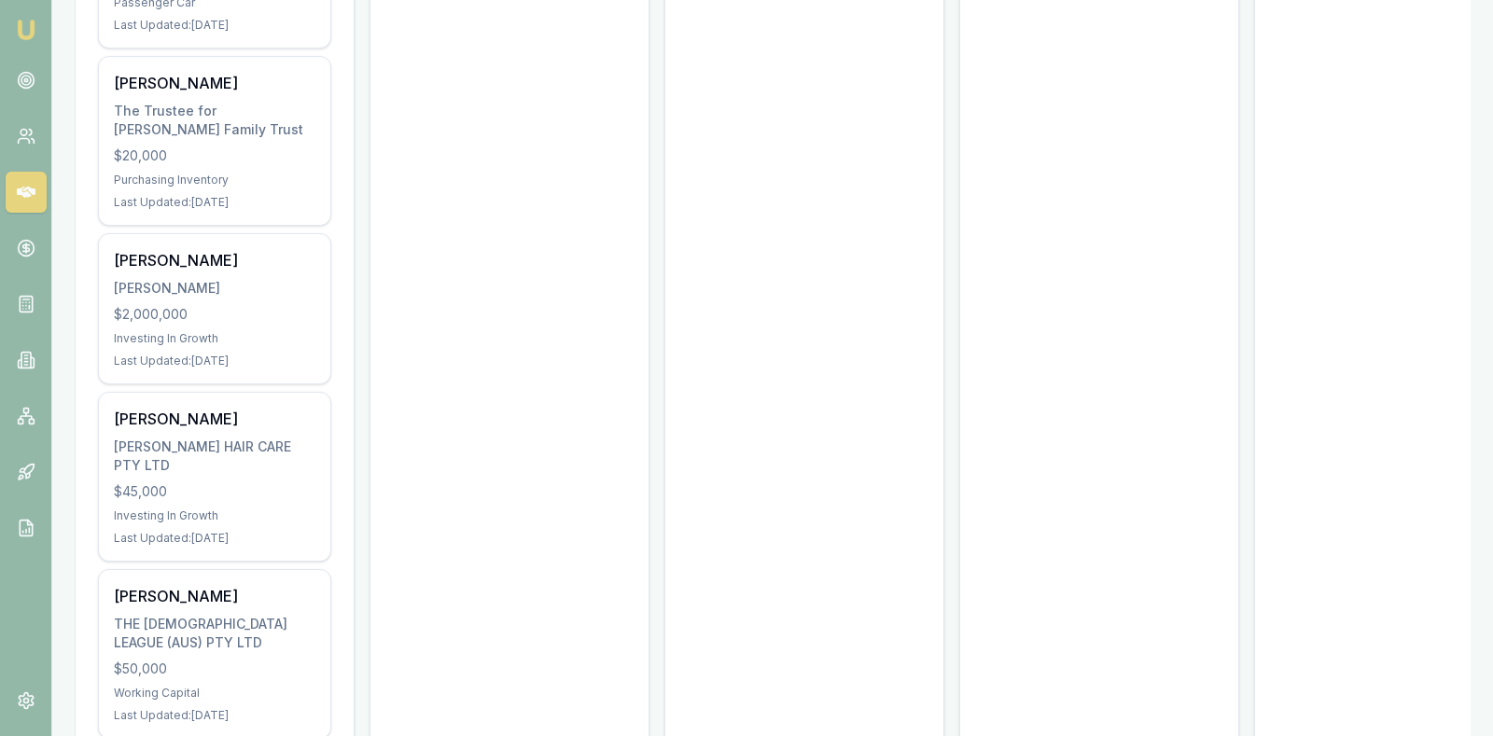
scroll to position [1535, 0]
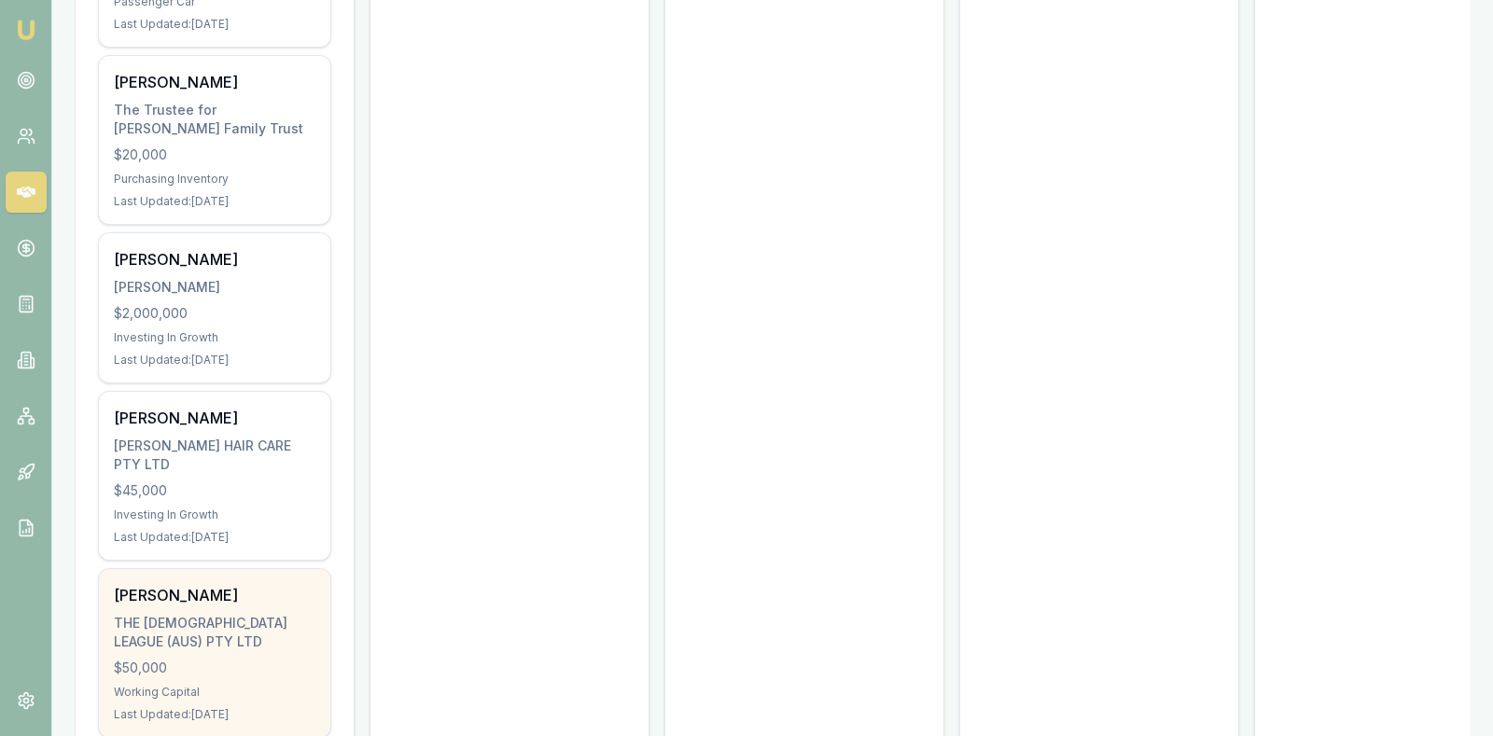
click at [184, 659] on div "$50,000" at bounding box center [215, 668] width 202 height 19
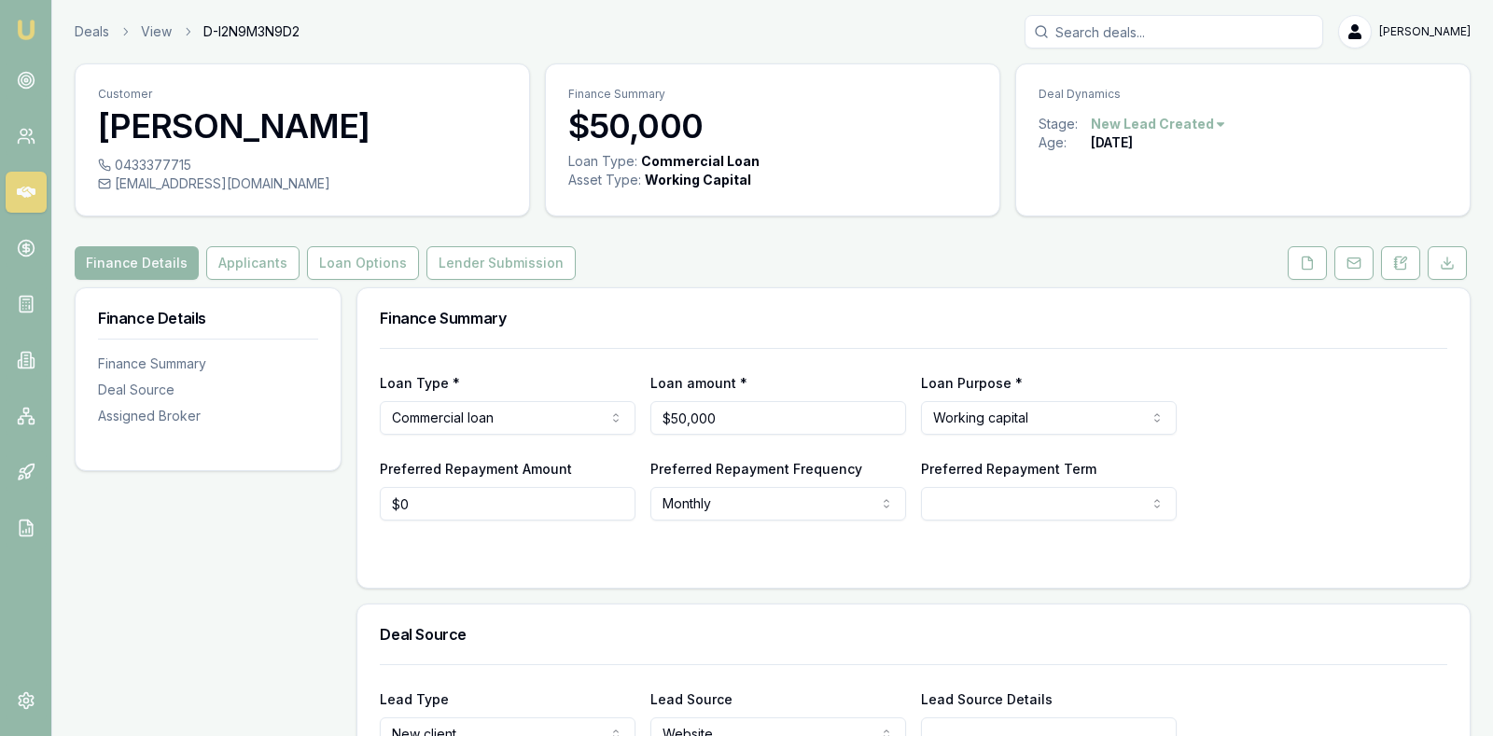
click at [1185, 124] on html "Emu Broker Deals View D-I2N9M3N9D2 [PERSON_NAME] Toggle Menu Customer [PERSON_N…" at bounding box center [746, 368] width 1493 height 736
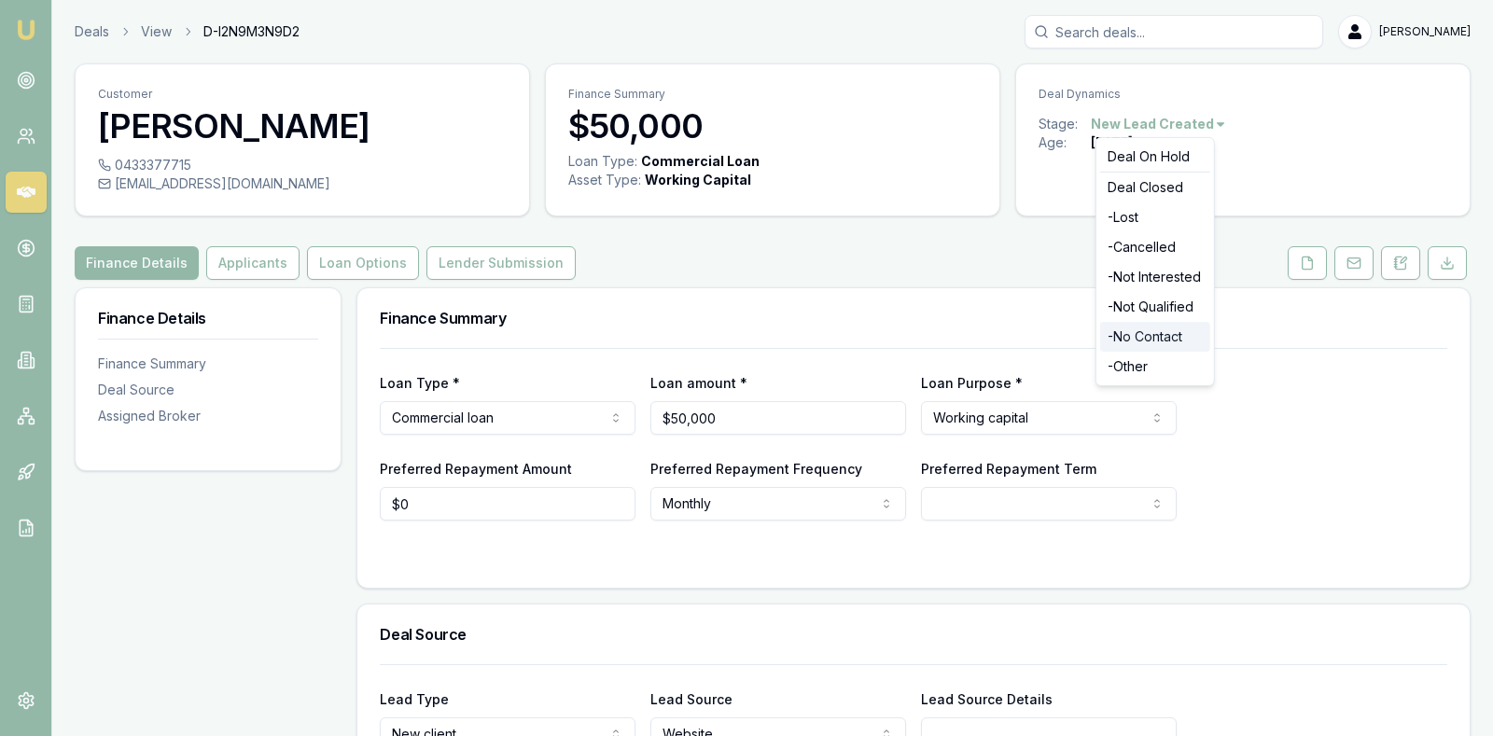
click at [1149, 333] on div "- No Contact" at bounding box center [1155, 337] width 110 height 30
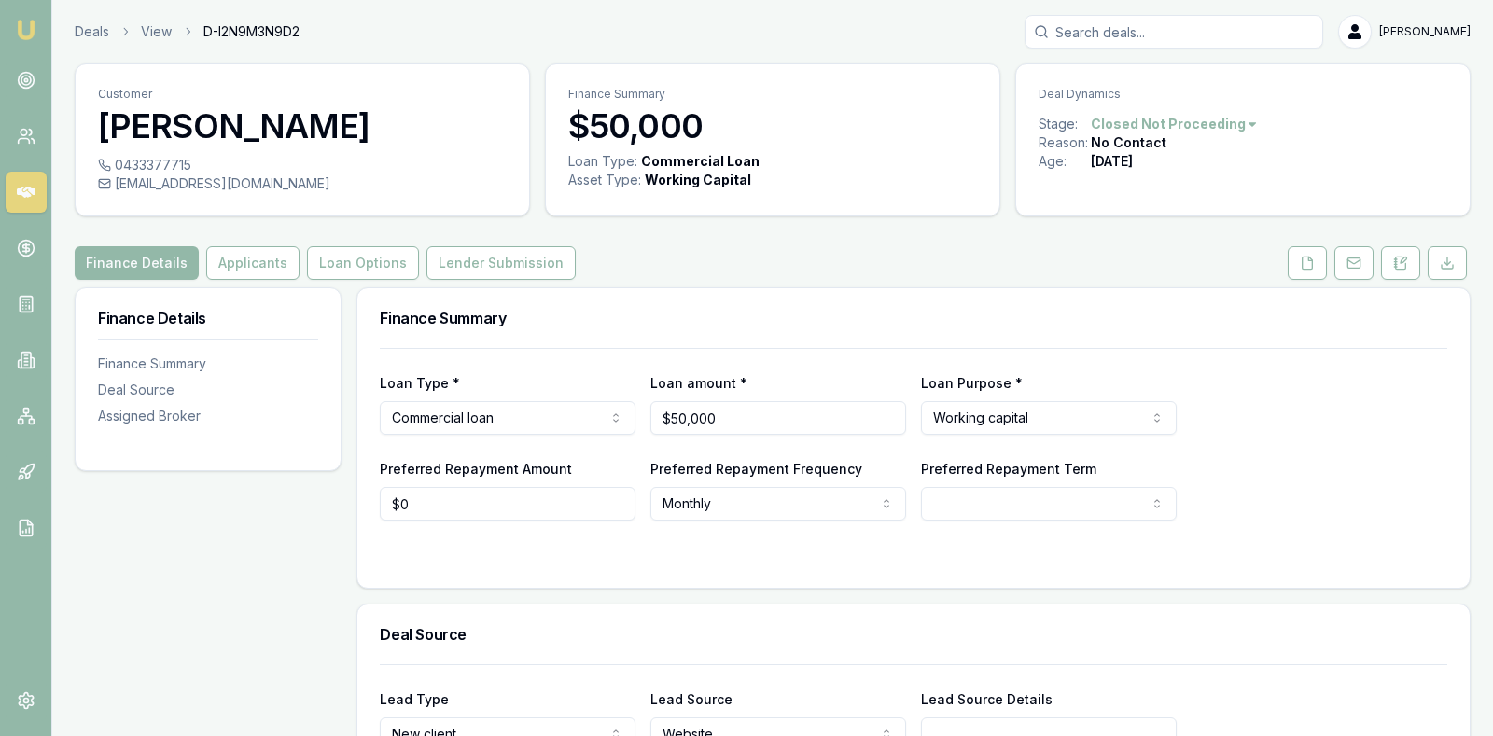
click at [29, 200] on icon at bounding box center [26, 192] width 19 height 19
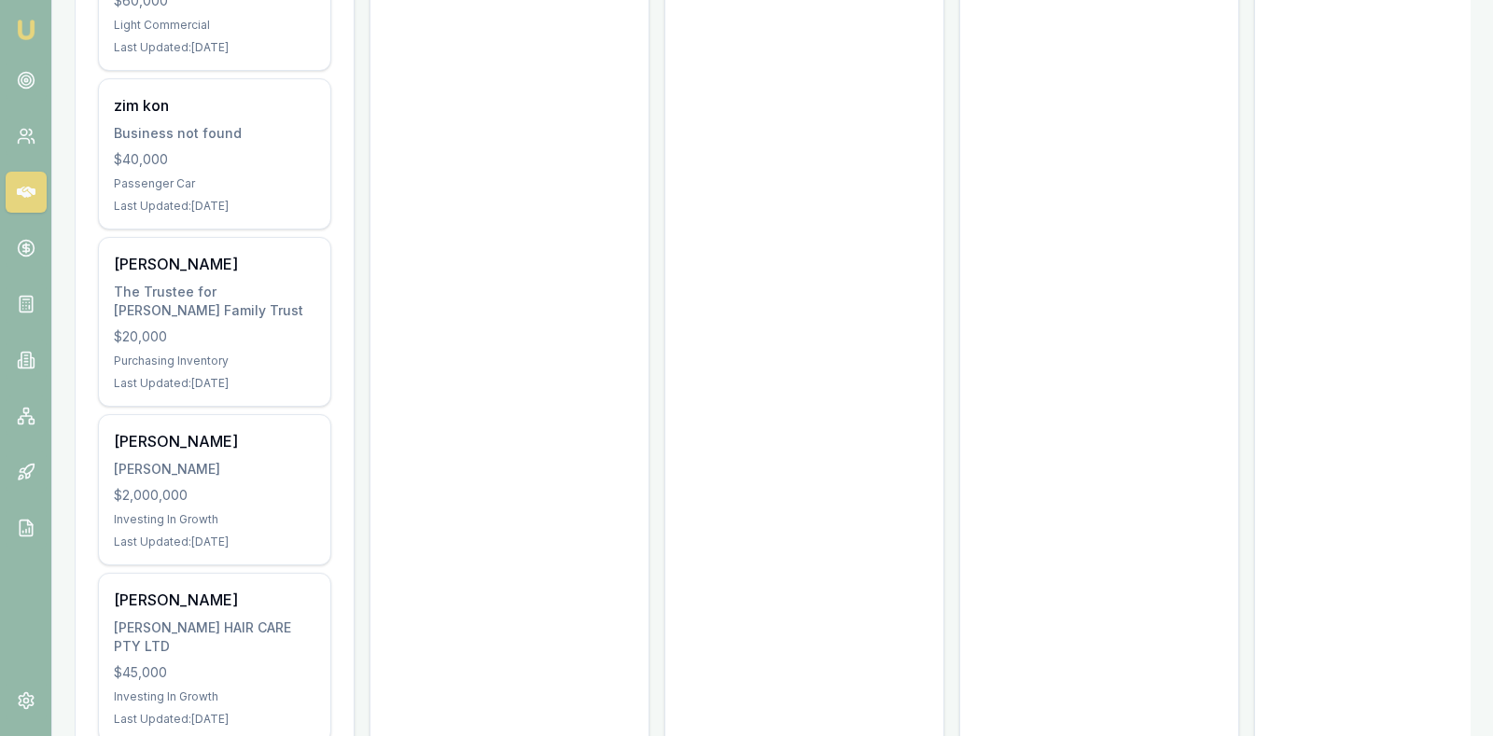
scroll to position [1359, 0]
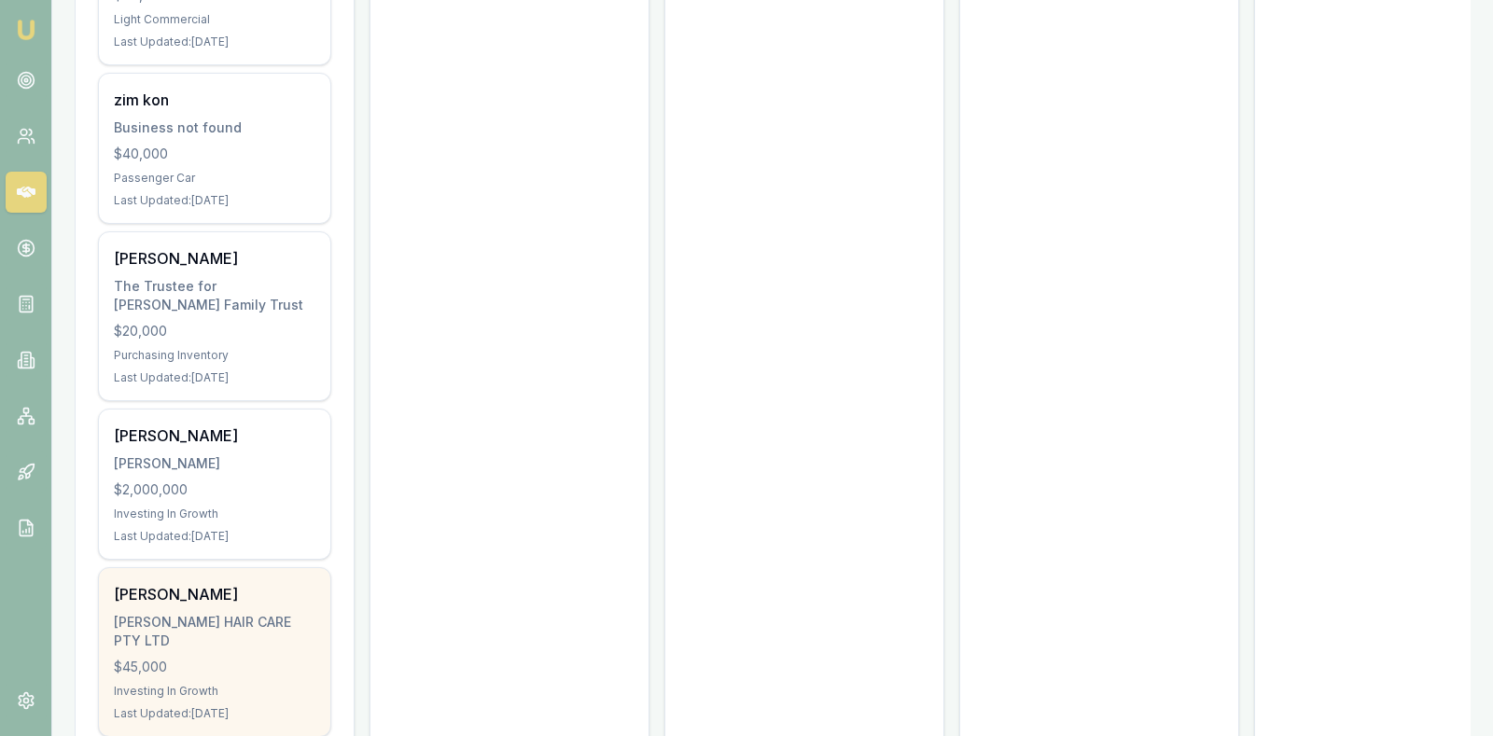
click at [226, 581] on div "Anmol Garg ANMOL HAIR CARE PTY LTD $45,000 Investing In Growth Last Updated: 44…" at bounding box center [214, 652] width 231 height 168
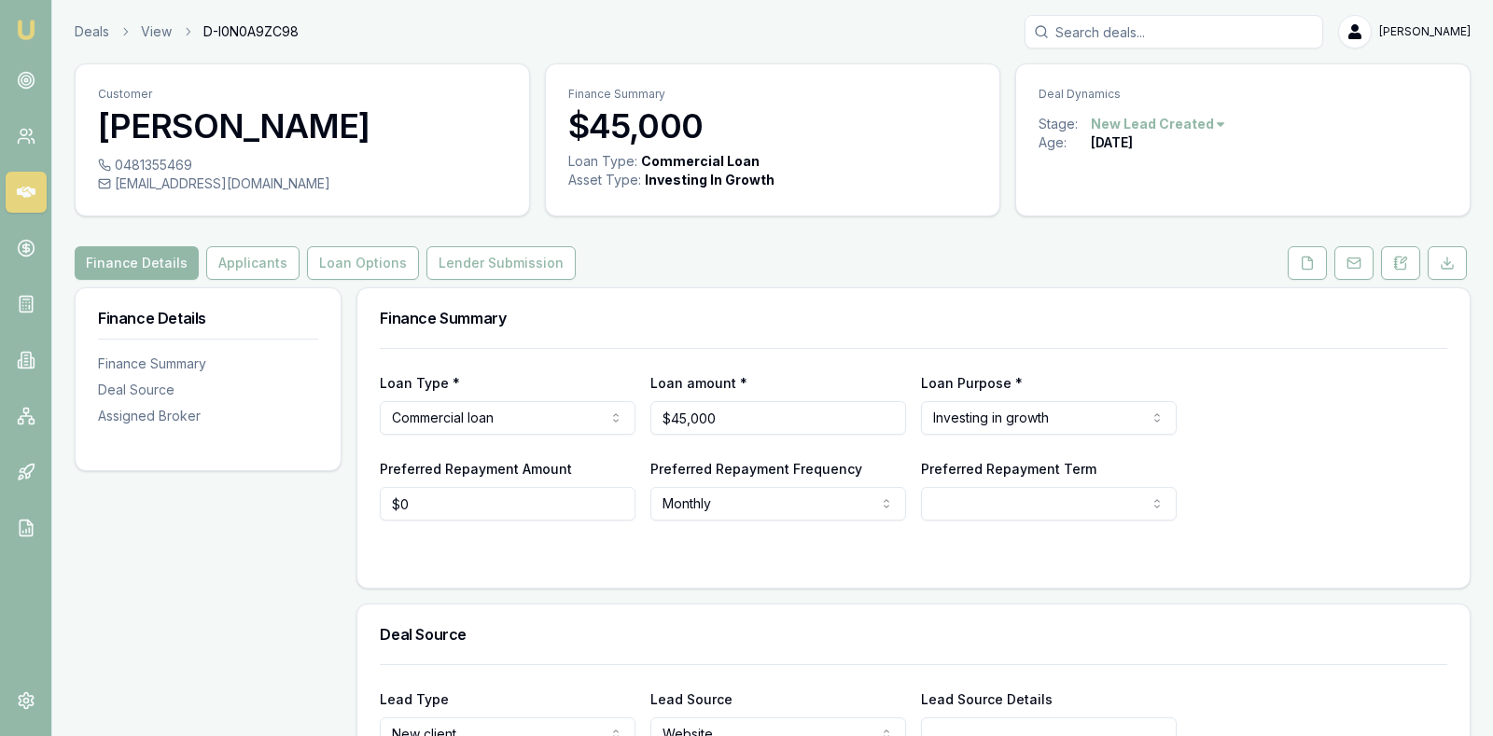
click at [1202, 126] on html "Emu Broker Deals View D-I0N0A9ZC98 [PERSON_NAME] Toggle Menu Customer [PERSON_N…" at bounding box center [746, 368] width 1493 height 736
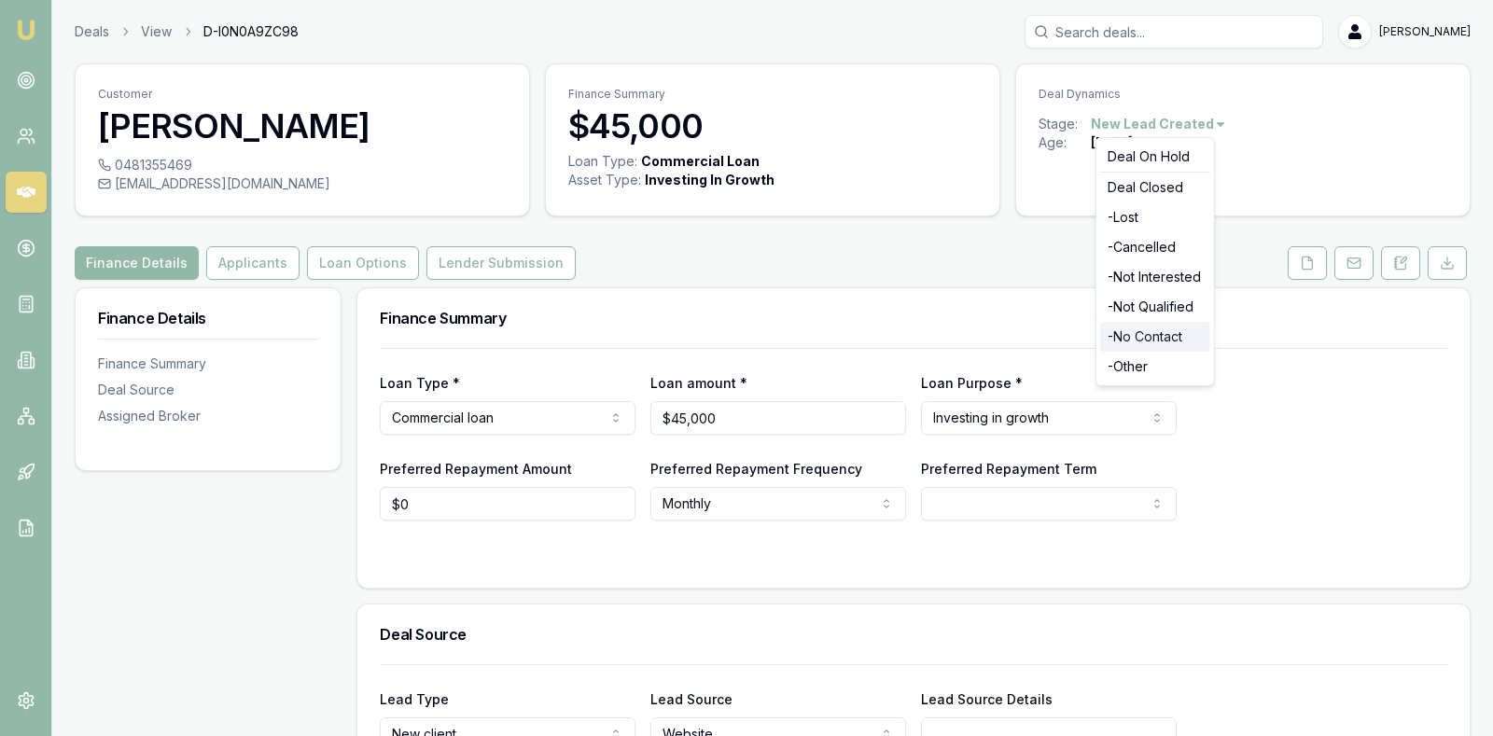
click at [1162, 334] on div "- No Contact" at bounding box center [1155, 337] width 110 height 30
